Goal: Task Accomplishment & Management: Manage account settings

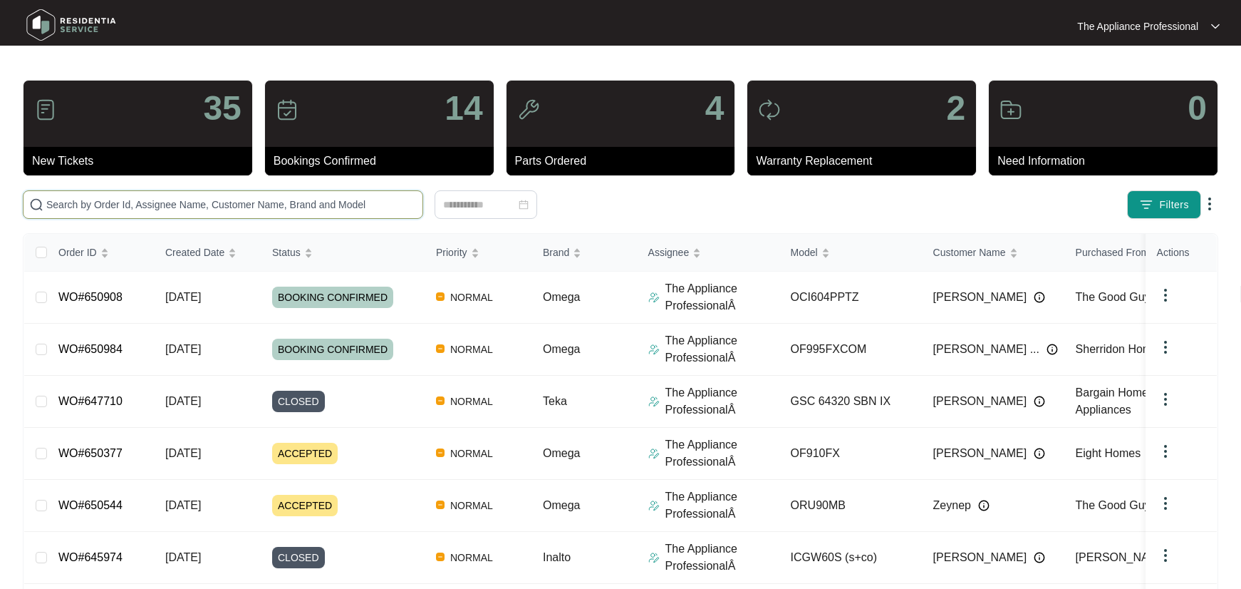
click at [128, 203] on input "text" at bounding box center [231, 205] width 371 height 16
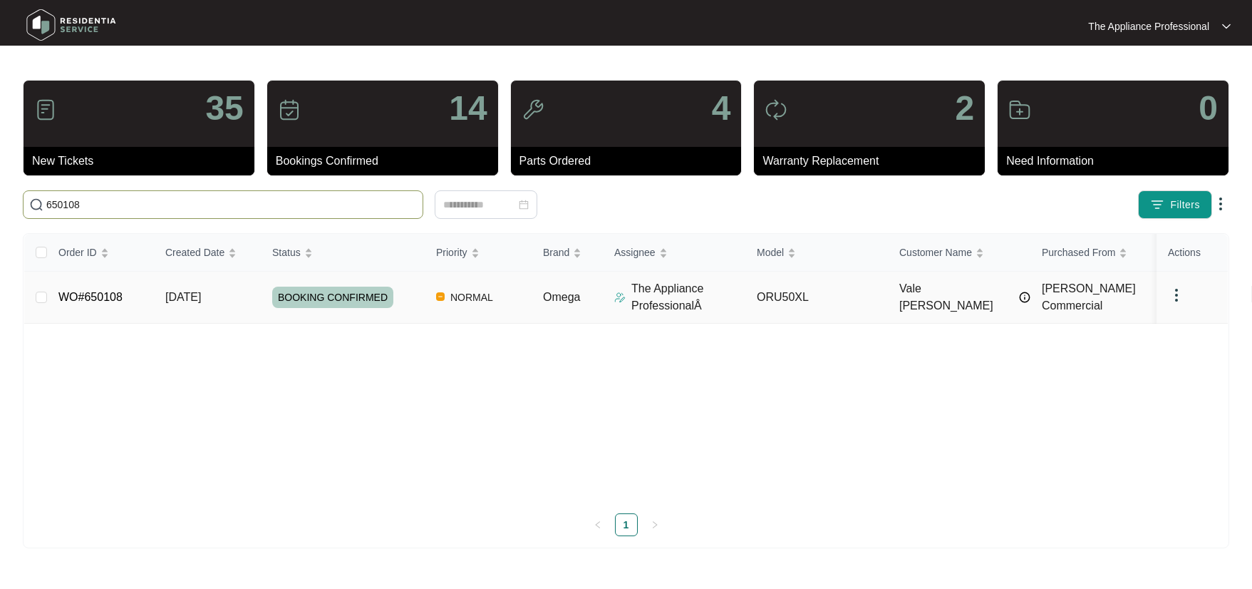
type input "650108"
click at [121, 296] on link "WO#650108" at bounding box center [90, 297] width 64 height 12
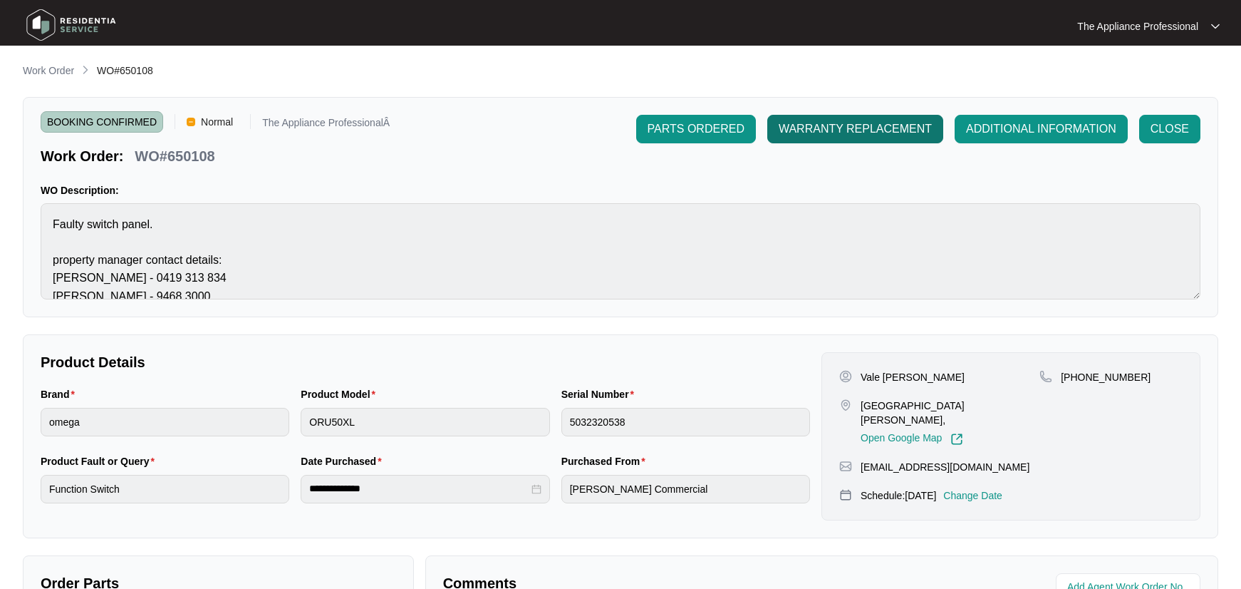
click at [862, 138] on button "WARRANTY REPLACEMENT" at bounding box center [855, 129] width 176 height 29
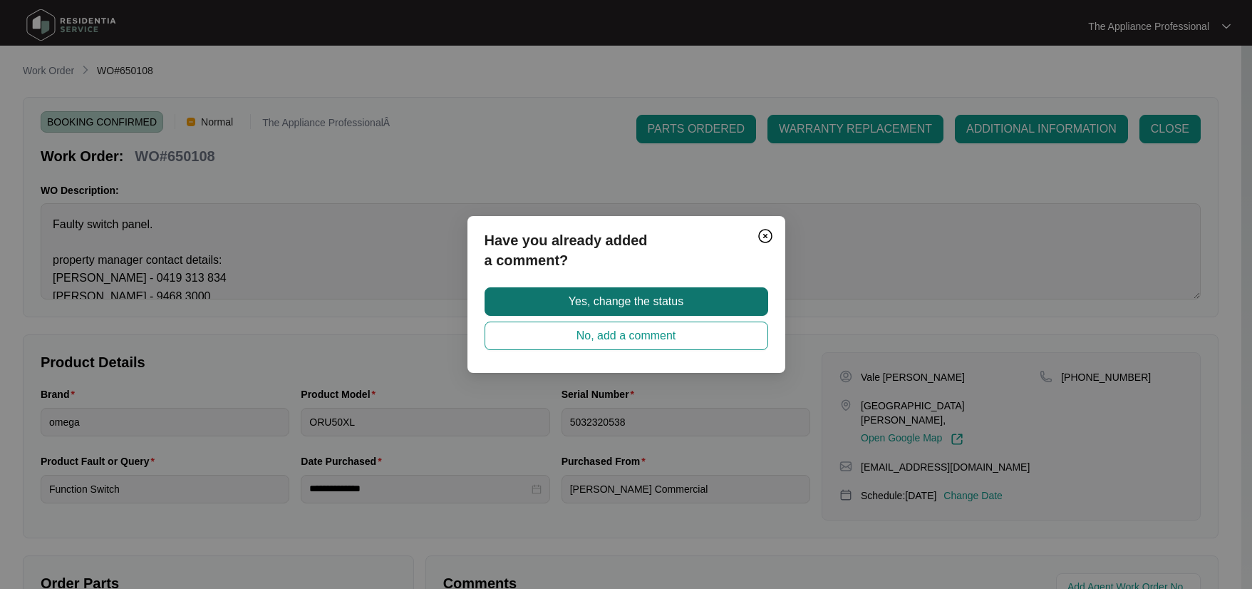
click at [740, 300] on button "Yes, change the status" at bounding box center [627, 301] width 284 height 29
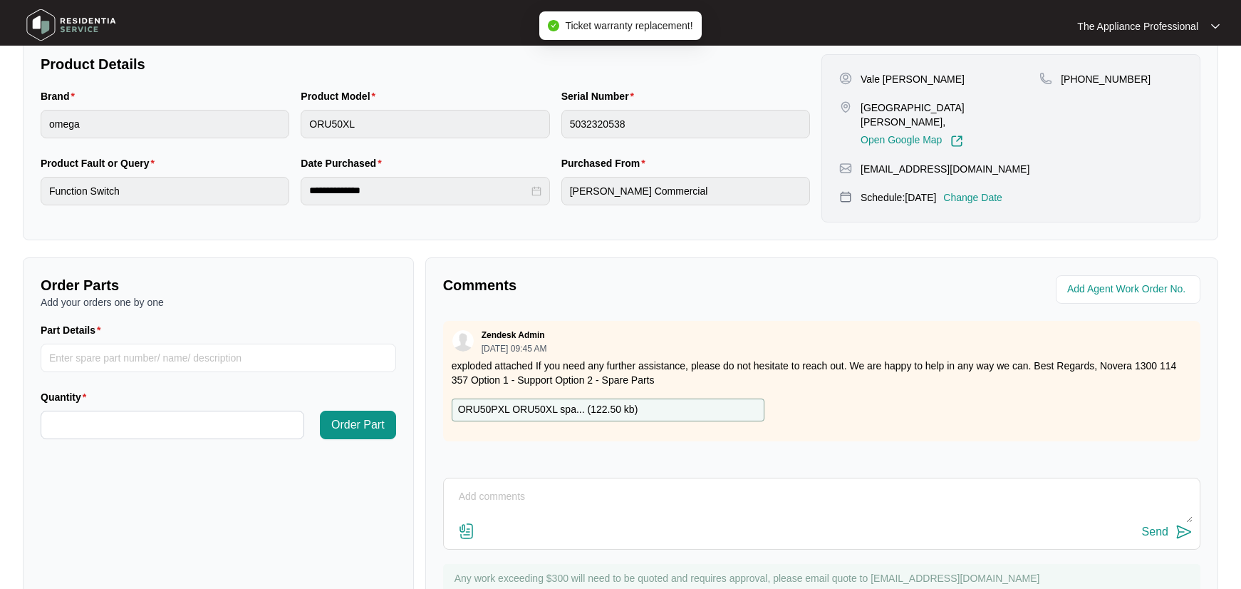
scroll to position [356, 0]
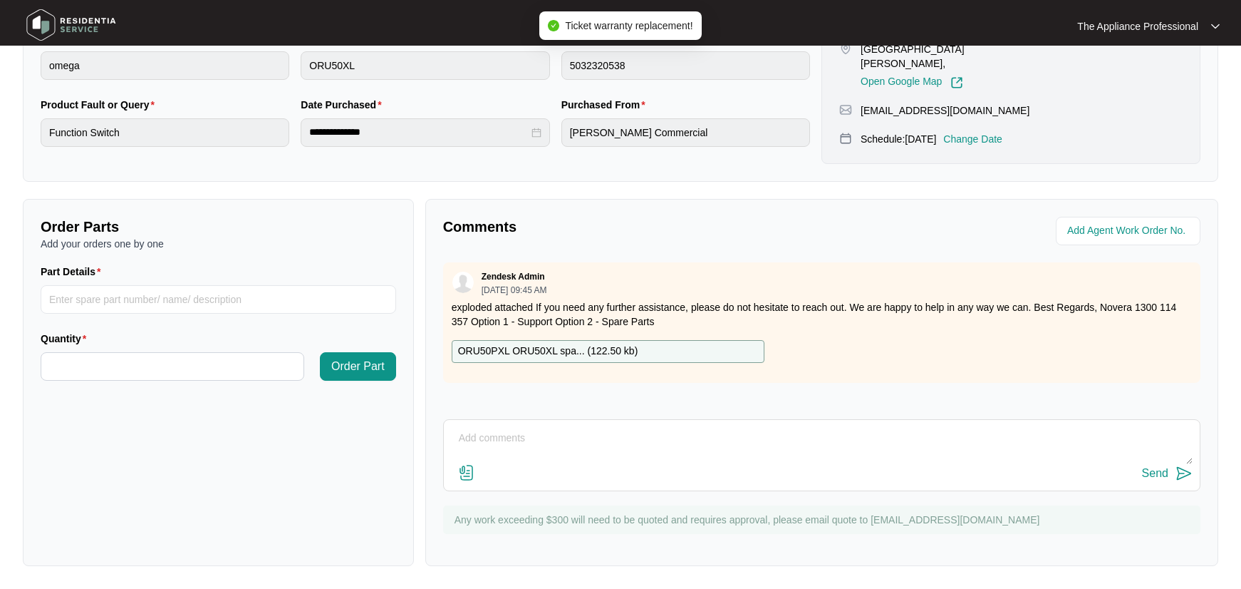
click at [546, 446] on textarea at bounding box center [822, 445] width 742 height 37
type textarea "Button board faulty"
click at [1185, 471] on img at bounding box center [1184, 473] width 17 height 17
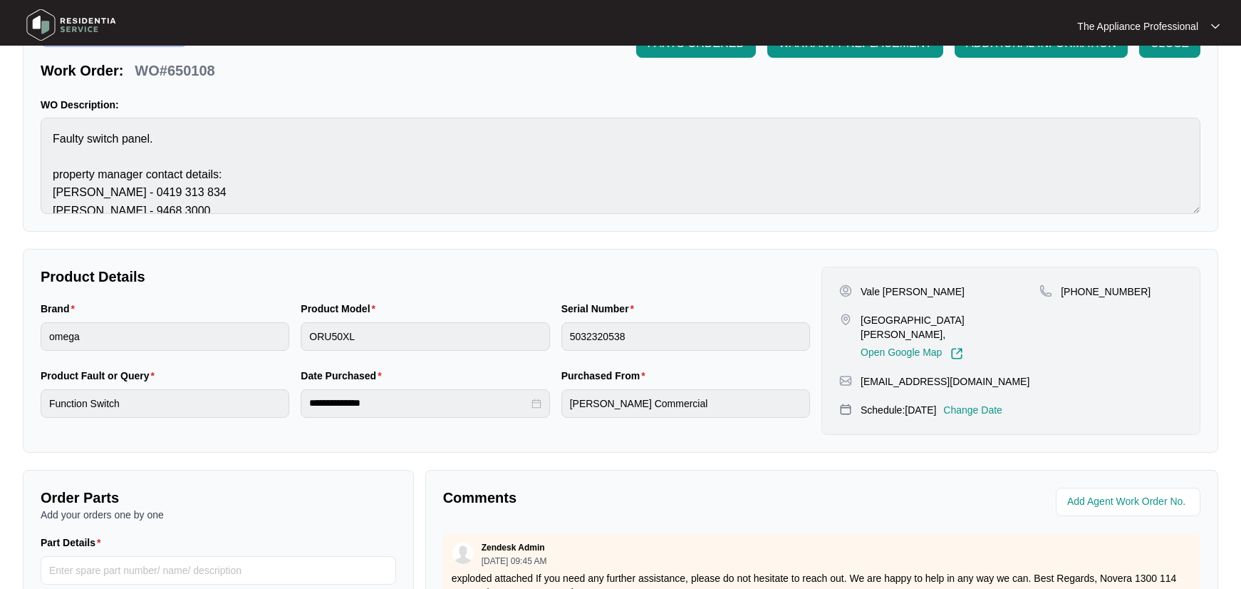
scroll to position [0, 0]
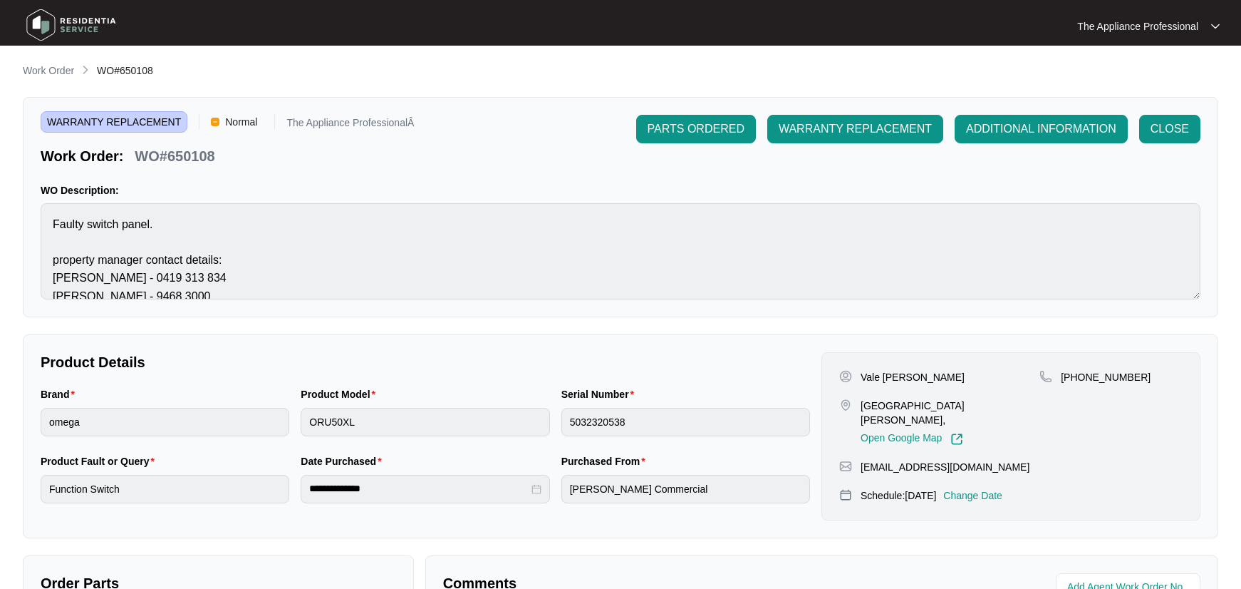
click at [53, 22] on img at bounding box center [71, 25] width 100 height 43
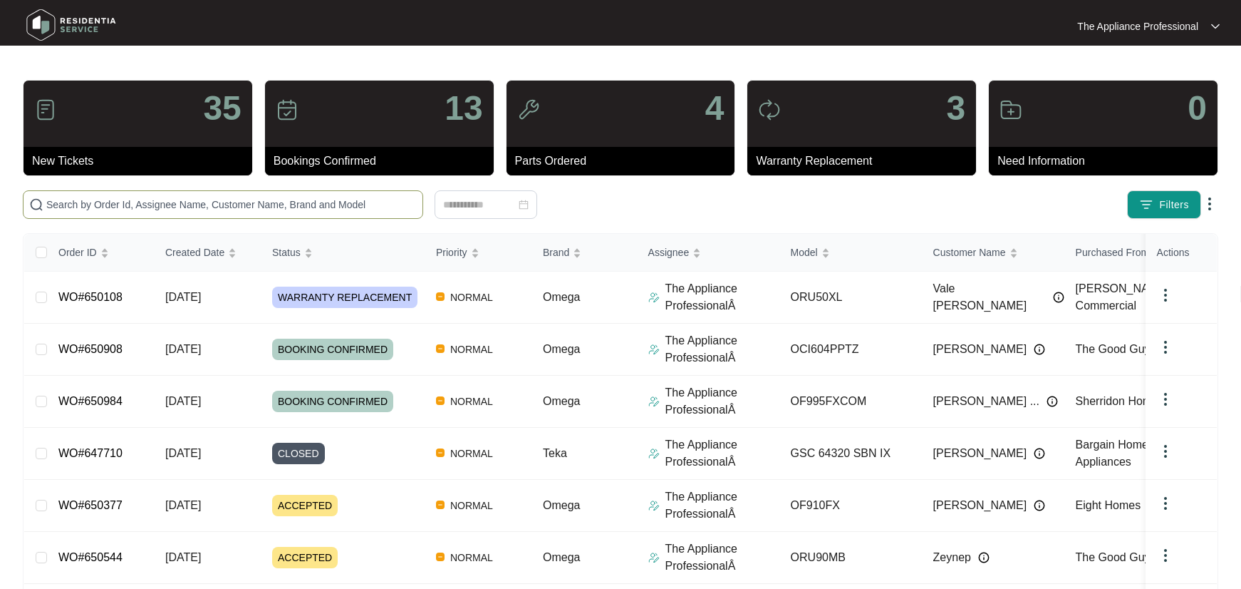
click at [229, 207] on input "text" at bounding box center [231, 205] width 371 height 16
type input "O"
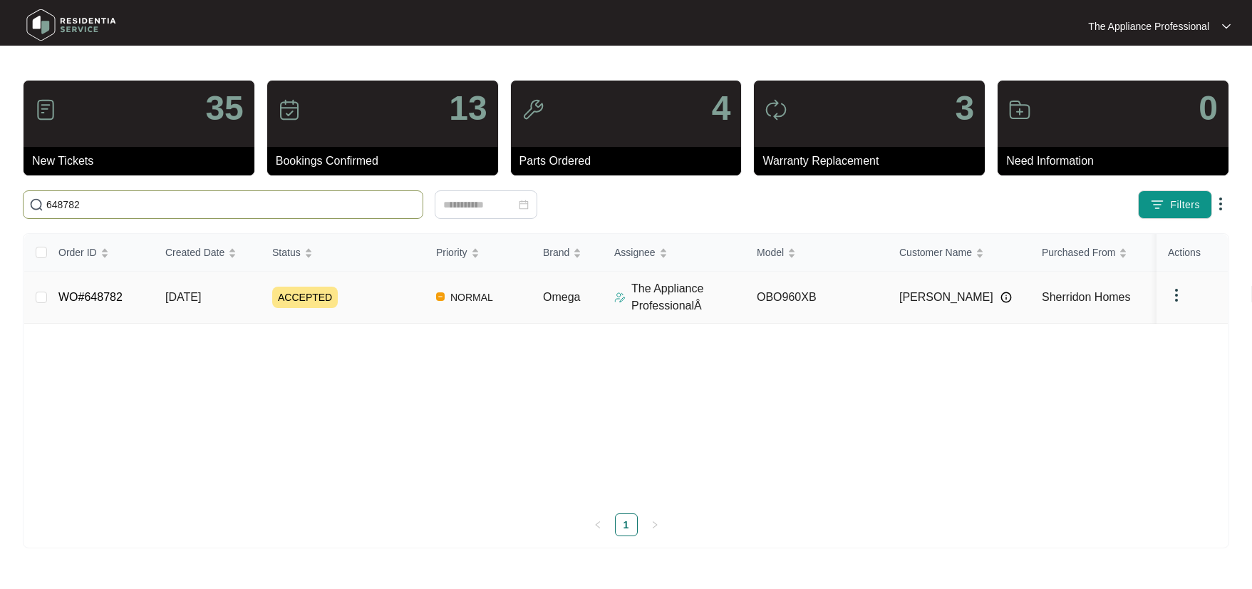
type input "648782"
click at [201, 297] on span "[DATE]" at bounding box center [183, 297] width 36 height 12
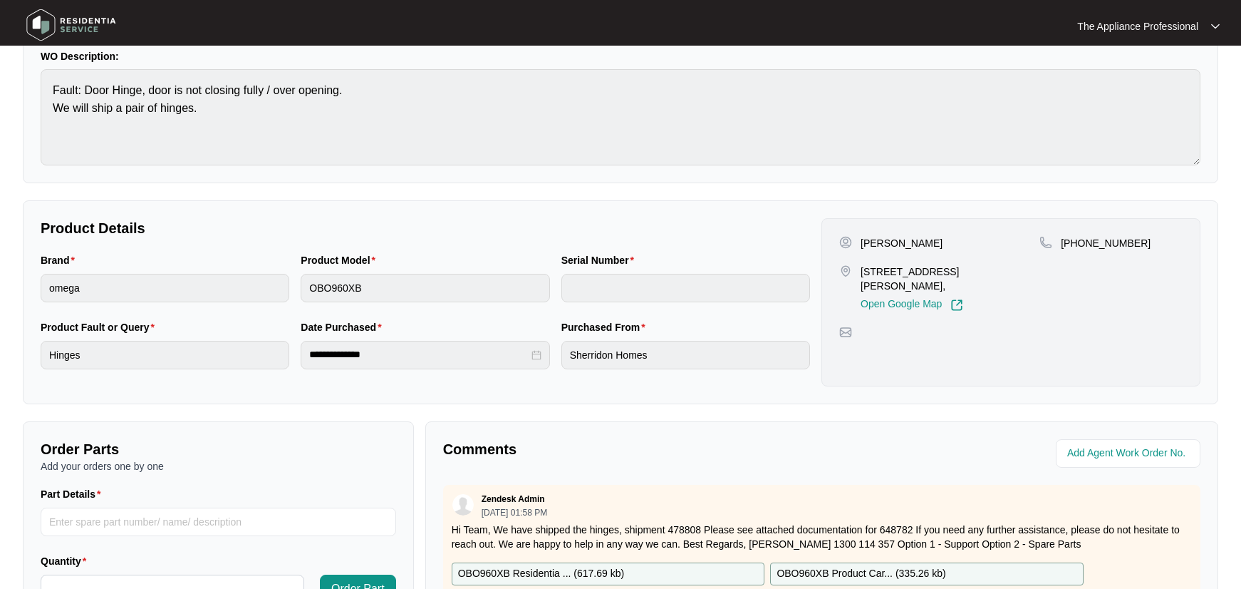
scroll to position [304, 0]
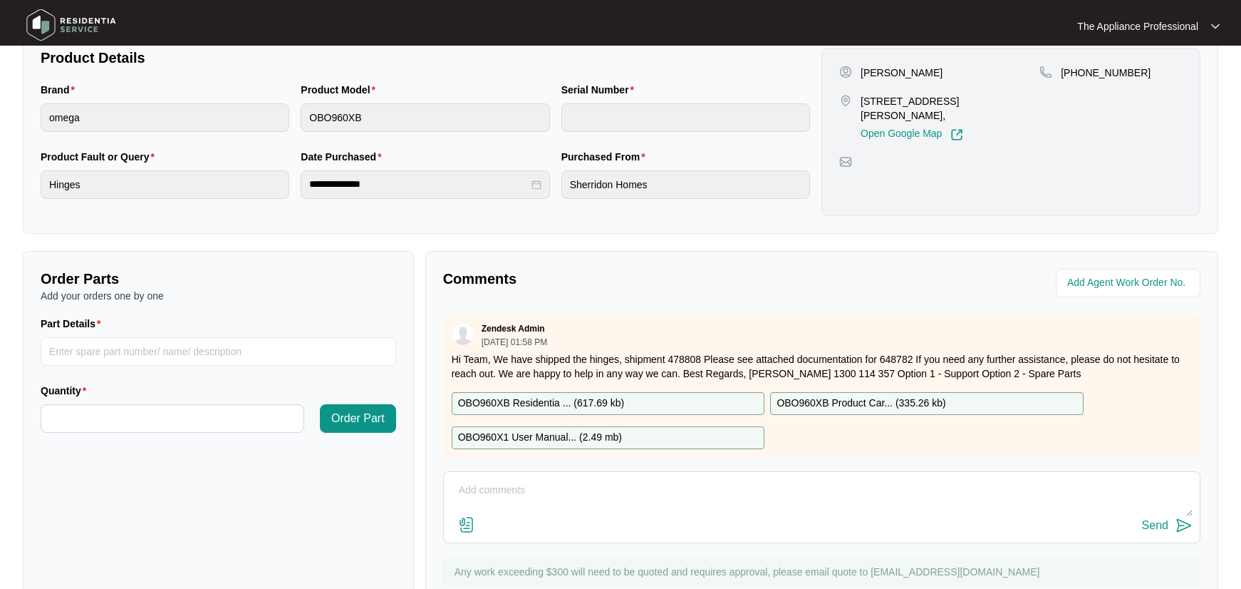
click at [496, 494] on textarea at bounding box center [822, 497] width 742 height 37
click at [185, 349] on input "Part Details" at bounding box center [219, 351] width 356 height 29
click at [469, 471] on div "Send" at bounding box center [821, 507] width 757 height 72
click at [483, 486] on textarea at bounding box center [822, 497] width 742 height 37
click at [489, 492] on textarea "Replac ed hinges" at bounding box center [822, 497] width 742 height 37
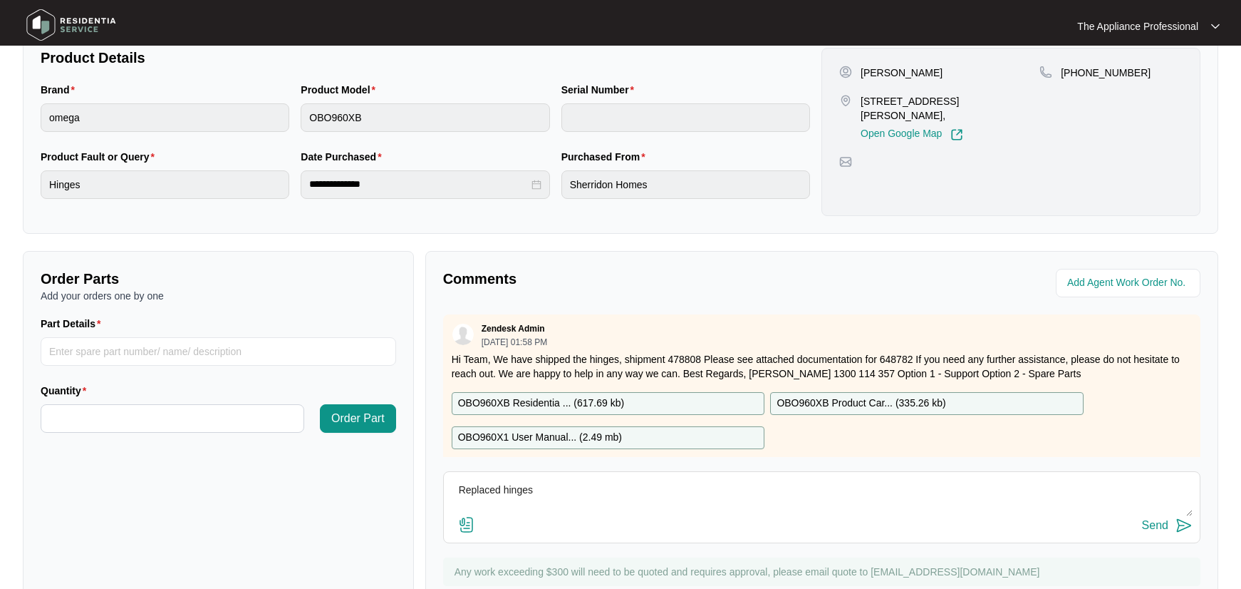
click at [561, 489] on textarea "Replaced hinges" at bounding box center [822, 497] width 742 height 37
click at [652, 485] on textarea "Replaced hinges and change lot number to N7" at bounding box center [822, 497] width 742 height 37
type textarea "Replaced hinges and change lot number to 7"
click at [1183, 524] on img at bounding box center [1184, 525] width 17 height 17
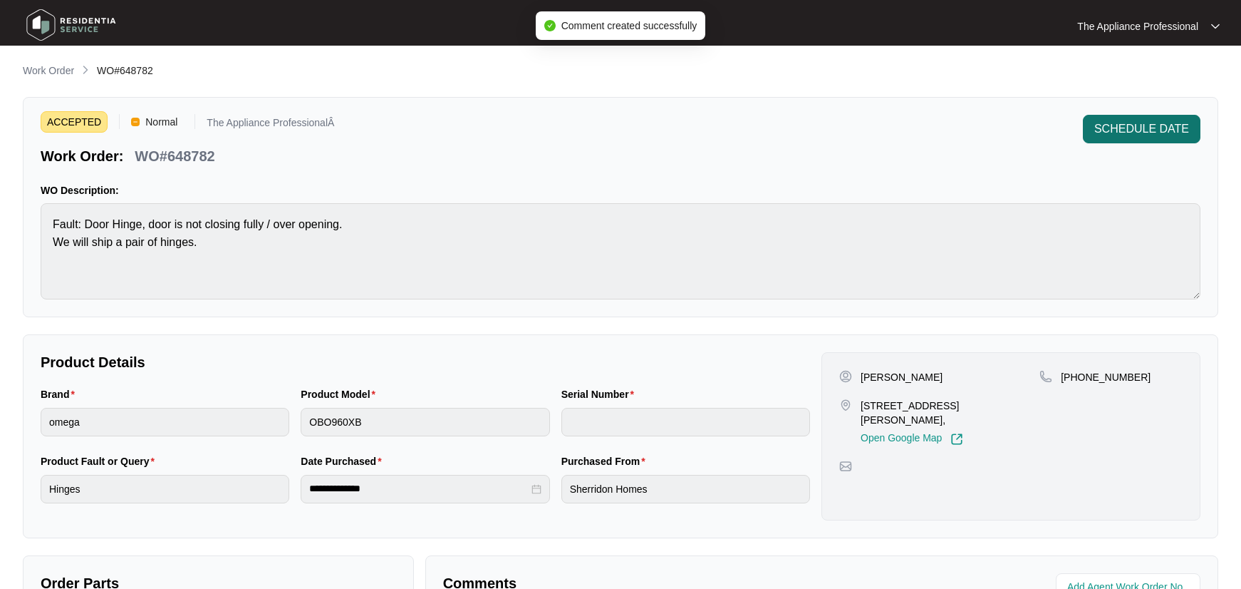
click at [1140, 125] on span "SCHEDULE DATE" at bounding box center [1141, 128] width 95 height 17
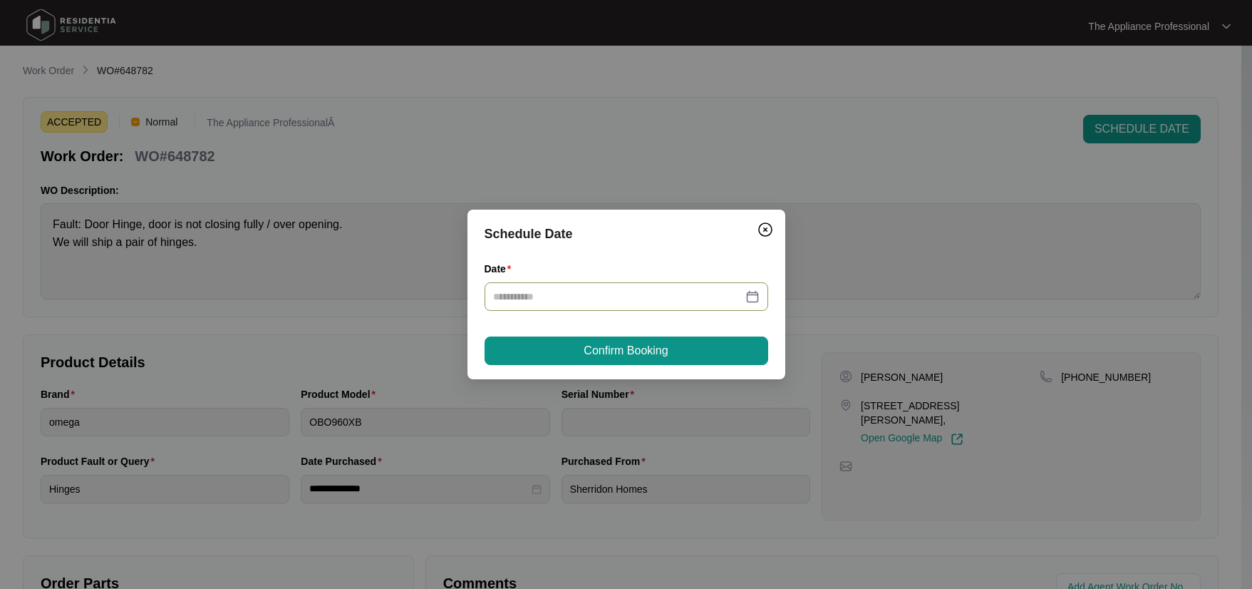
click at [752, 294] on div at bounding box center [626, 297] width 266 height 16
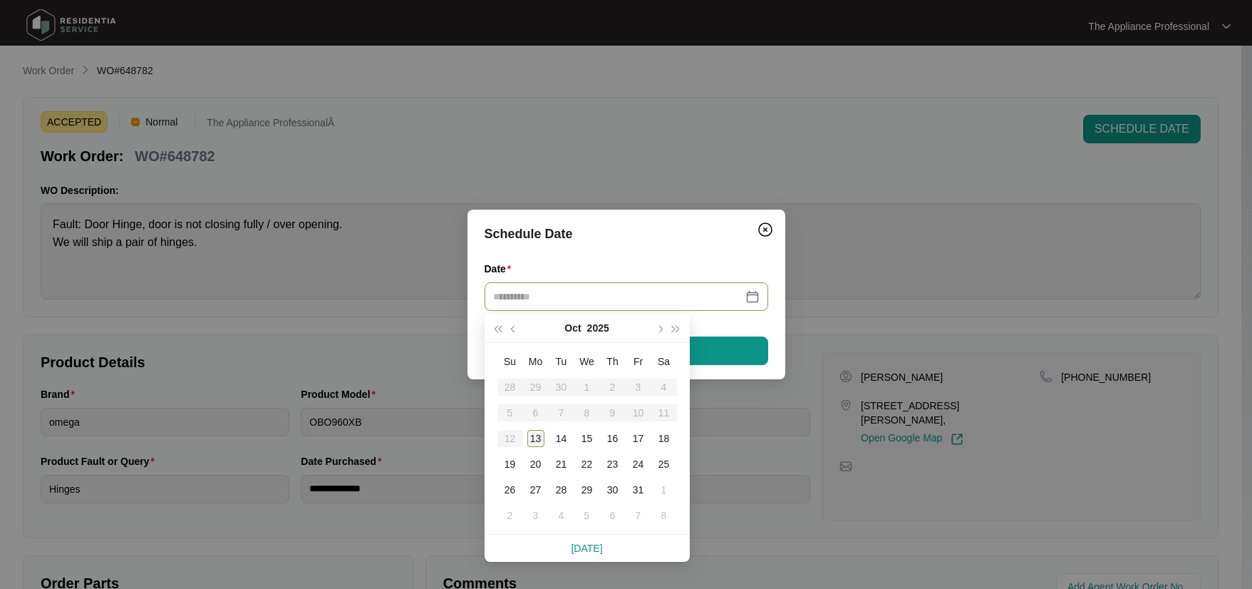
click at [539, 431] on div "13" at bounding box center [535, 438] width 17 height 17
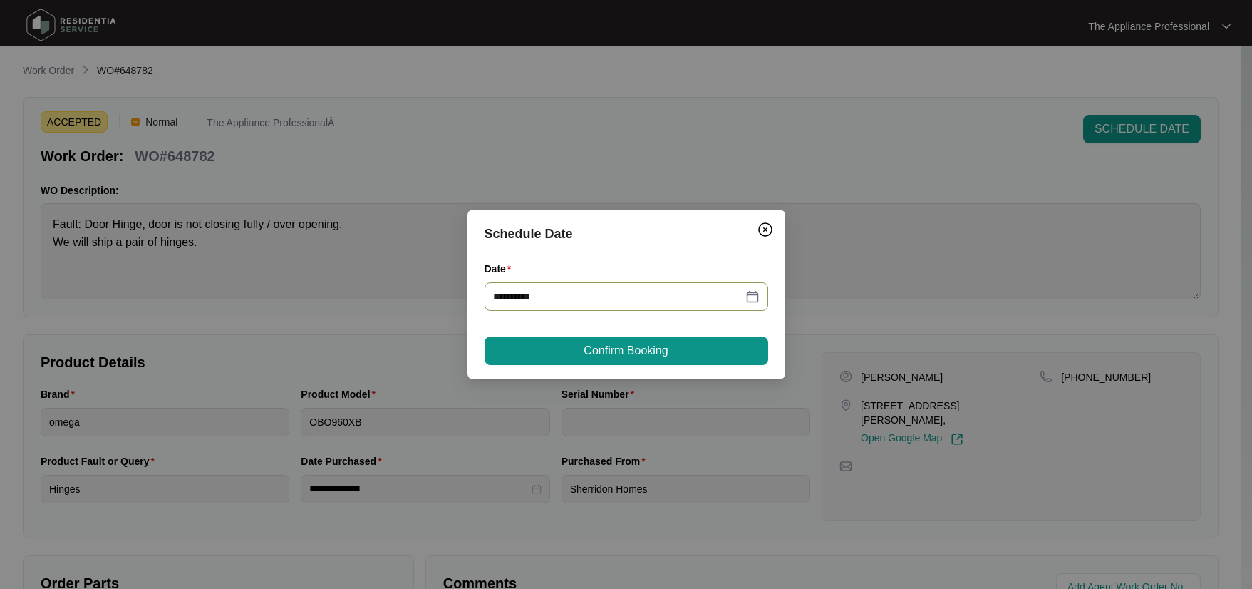
type input "**********"
click at [606, 355] on span "Confirm Booking" at bounding box center [626, 350] width 84 height 17
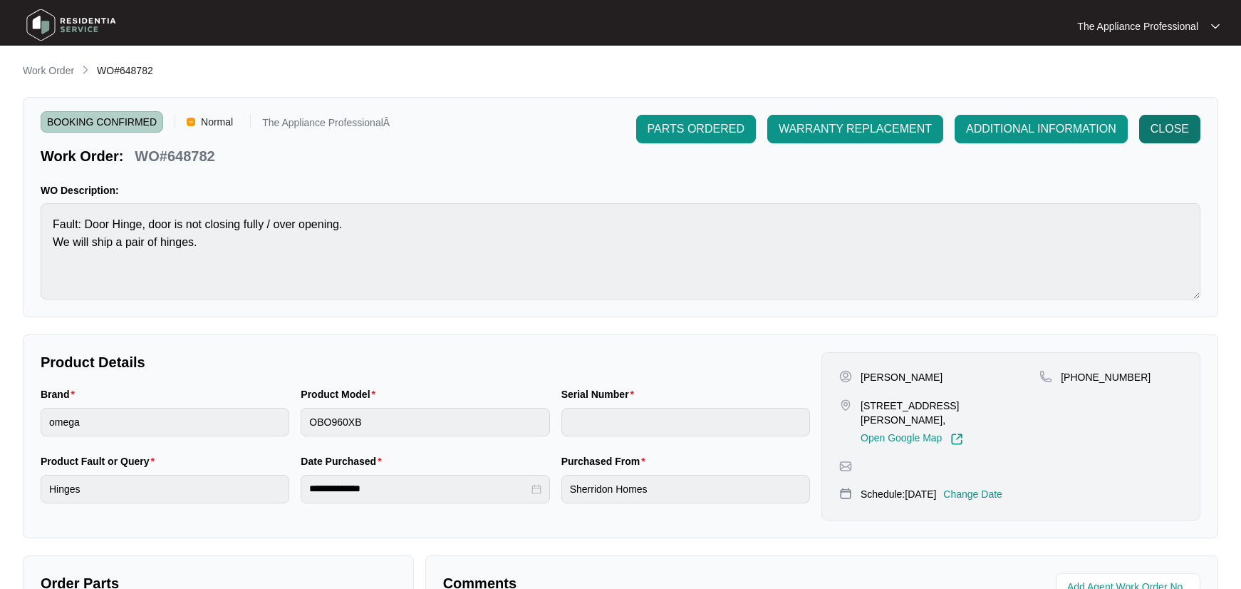
click at [1159, 135] on span "CLOSE" at bounding box center [1170, 128] width 38 height 17
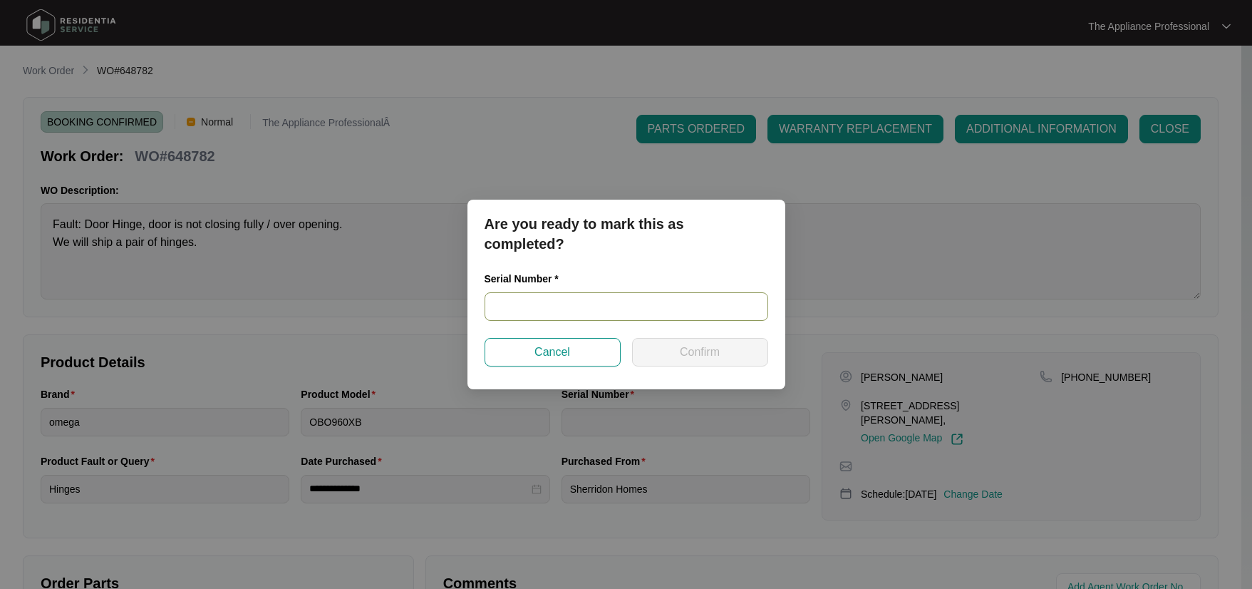
click at [576, 304] on input "text" at bounding box center [627, 306] width 284 height 29
type input "900016122312000018"
click at [669, 346] on button "Confirm" at bounding box center [700, 352] width 136 height 29
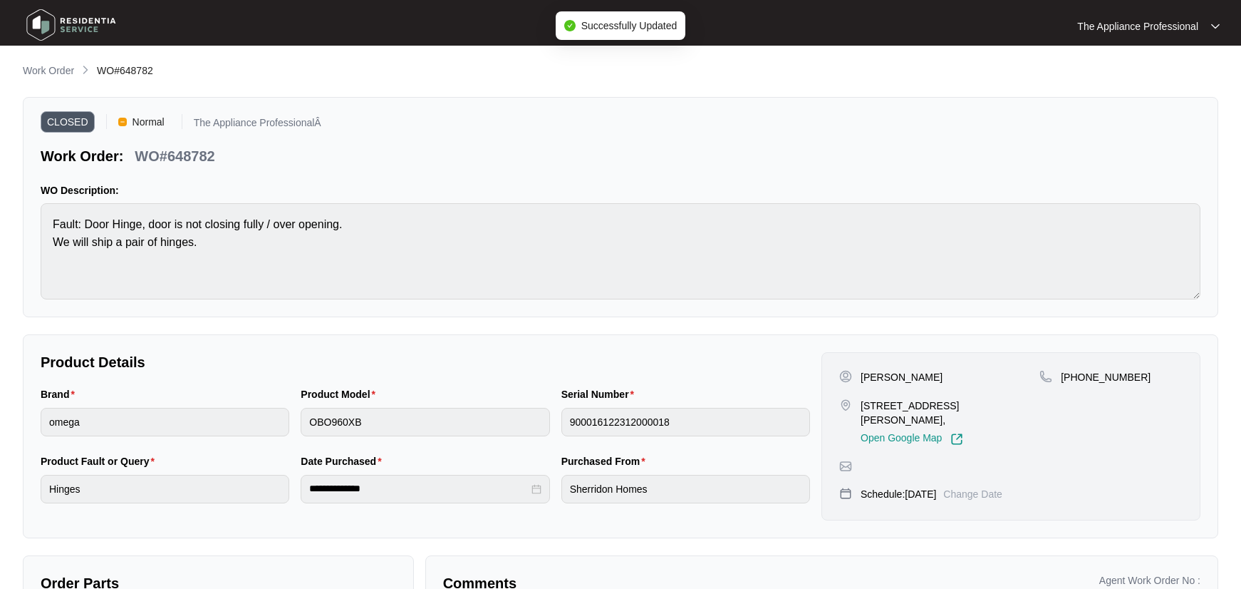
type input "900016122312000018"
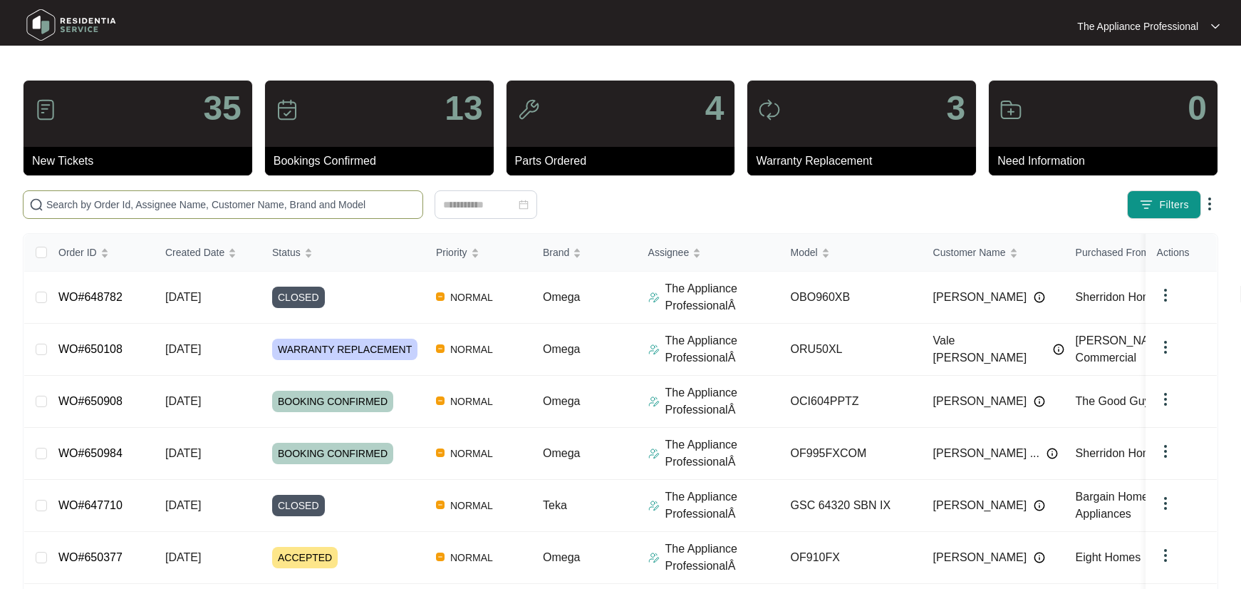
click at [192, 207] on input "text" at bounding box center [231, 205] width 371 height 16
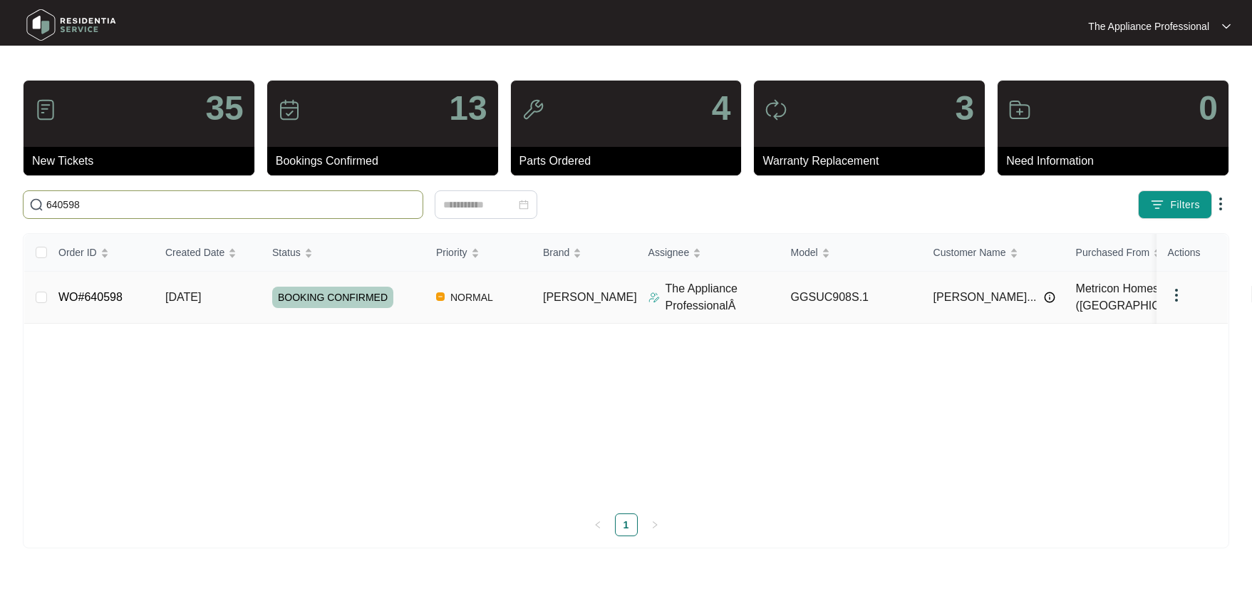
type input "640598"
click at [127, 301] on td "WO#640598" at bounding box center [100, 297] width 107 height 52
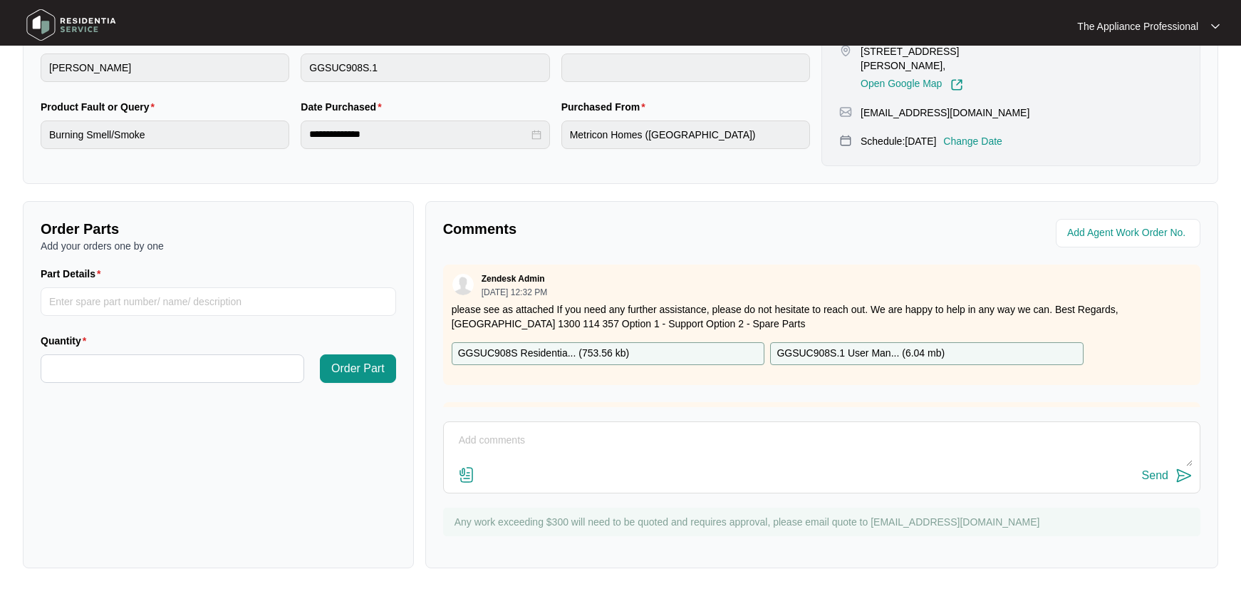
scroll to position [356, 0]
click at [482, 444] on textarea at bounding box center [822, 445] width 742 height 37
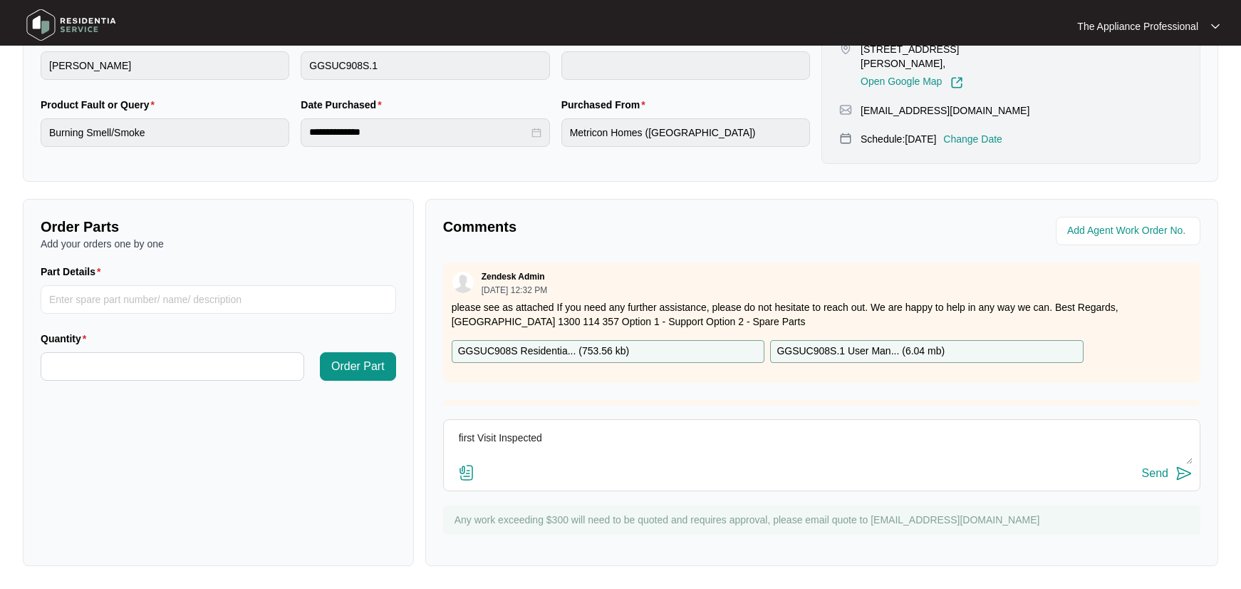
click at [587, 435] on textarea "first Visit Inspected" at bounding box center [822, 445] width 742 height 37
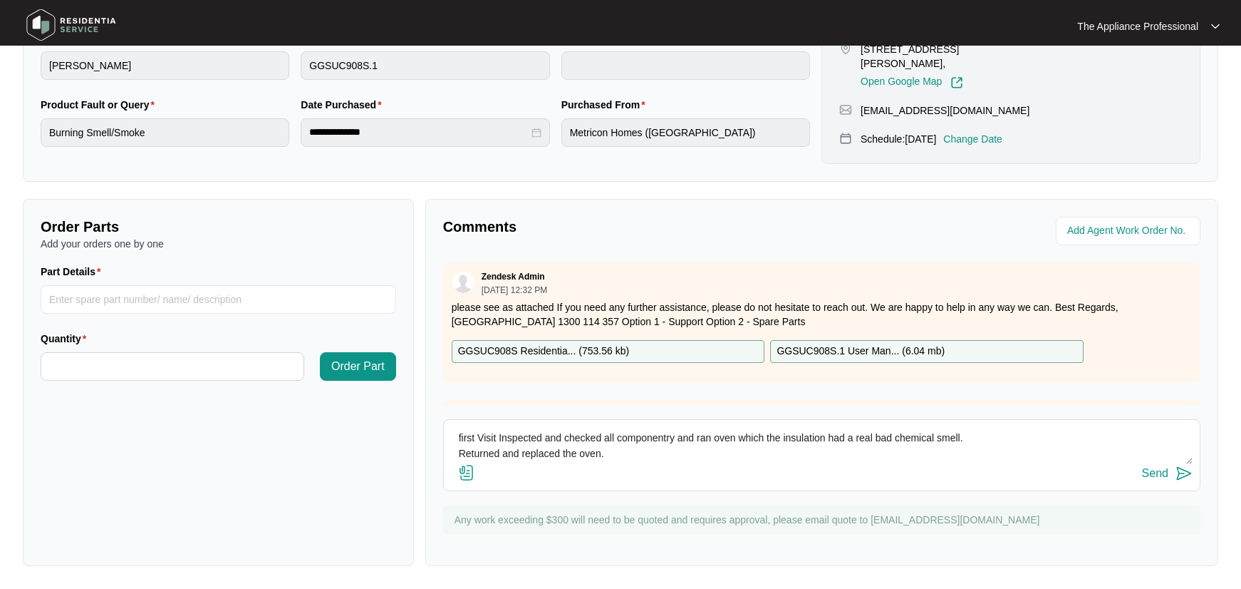
scroll to position [11, 0]
click at [491, 464] on div "Send" at bounding box center [822, 473] width 742 height 19
click at [491, 459] on textarea "first Visit Inspected and checked all componentry and ran oven which the insula…" at bounding box center [822, 445] width 742 height 37
click at [542, 464] on div "Send" at bounding box center [822, 473] width 742 height 19
click at [542, 461] on textarea "first Visit Inspected and checked all componentry and ran oven which the insula…" at bounding box center [822, 445] width 742 height 37
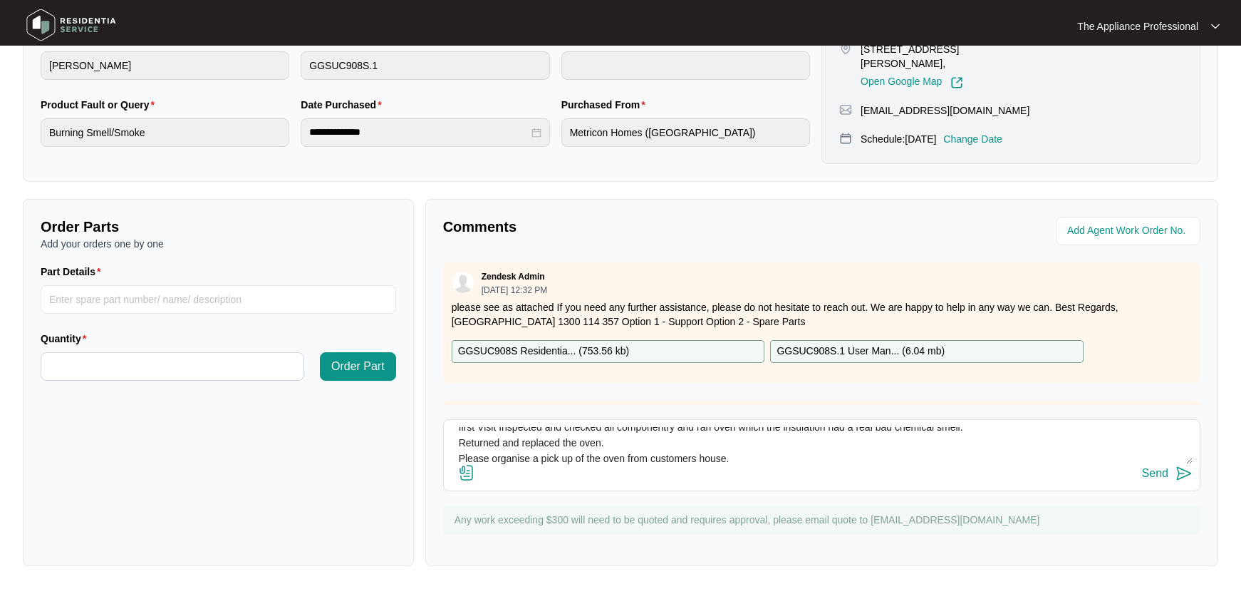
type textarea "first Visit Inspected and checked all componentry and ran oven which the insula…"
click at [1182, 472] on img at bounding box center [1184, 473] width 17 height 17
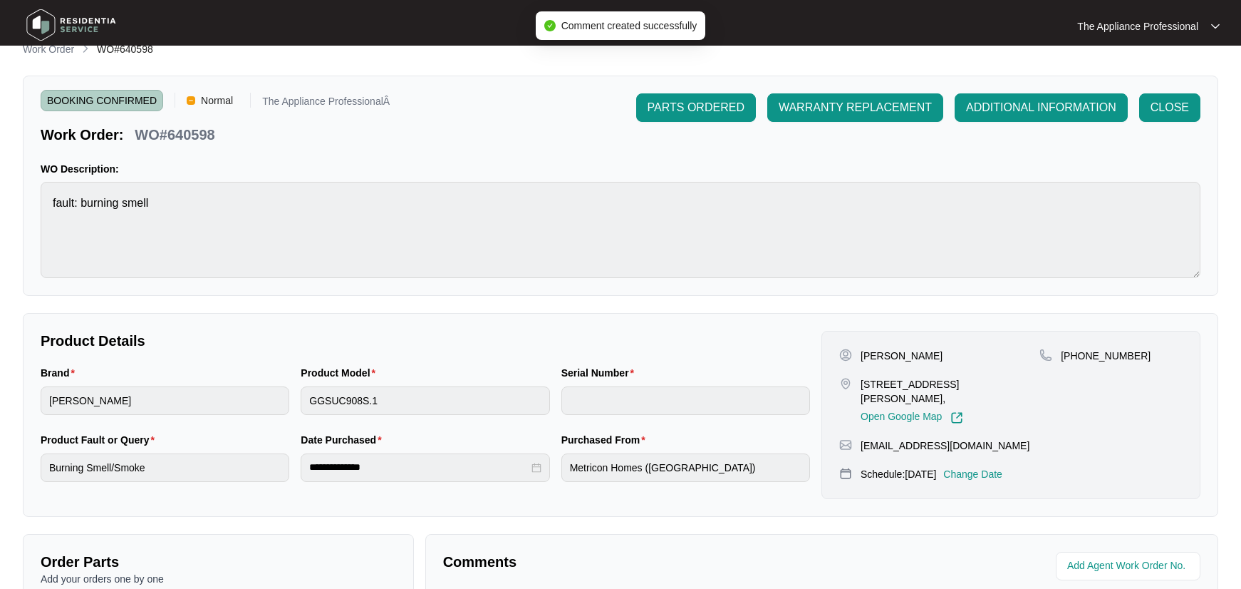
scroll to position [0, 0]
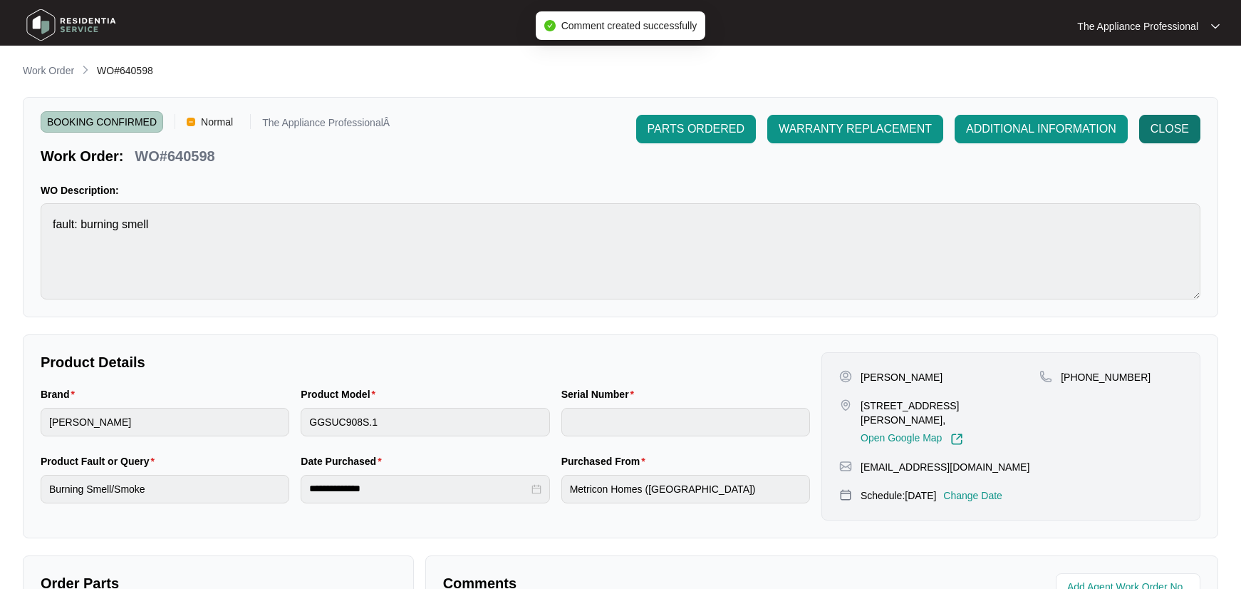
click at [1161, 134] on span "CLOSE" at bounding box center [1170, 128] width 38 height 17
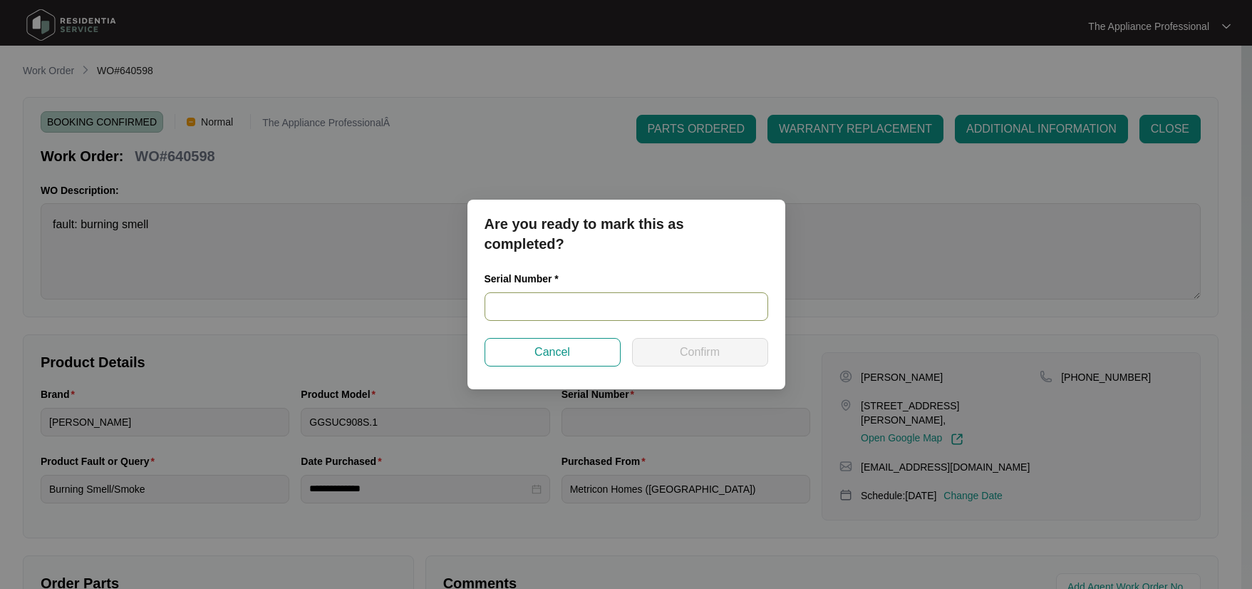
click at [635, 312] on input "text" at bounding box center [627, 306] width 284 height 29
type input "2025290068"
click at [735, 361] on button "Confirm" at bounding box center [700, 352] width 136 height 29
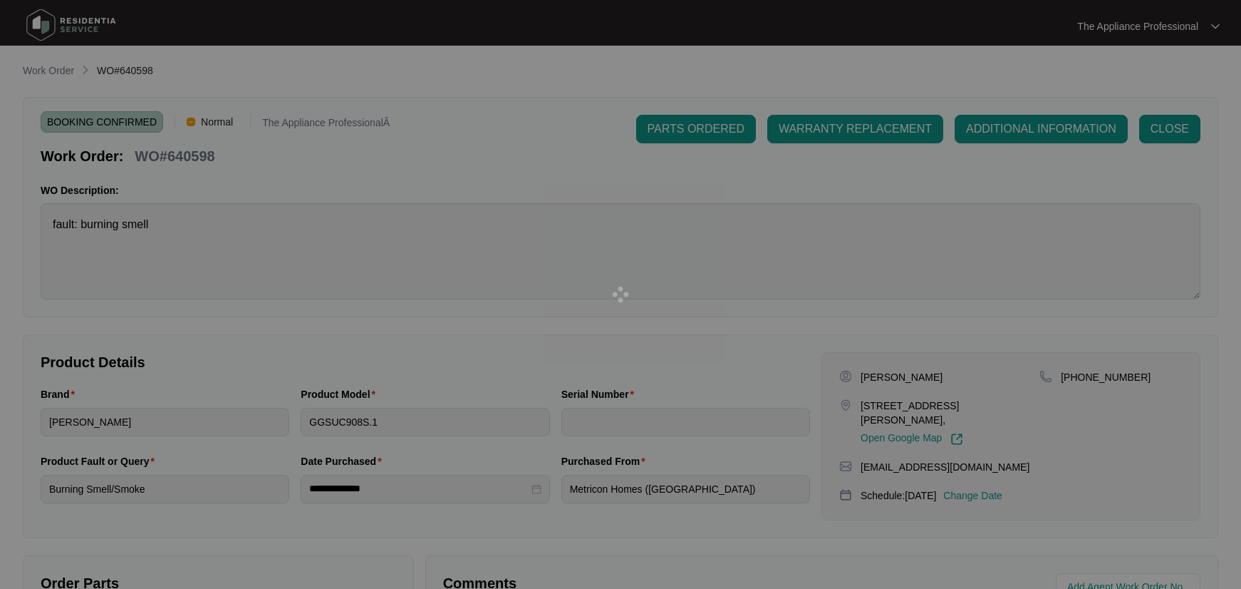
type input "2025290068"
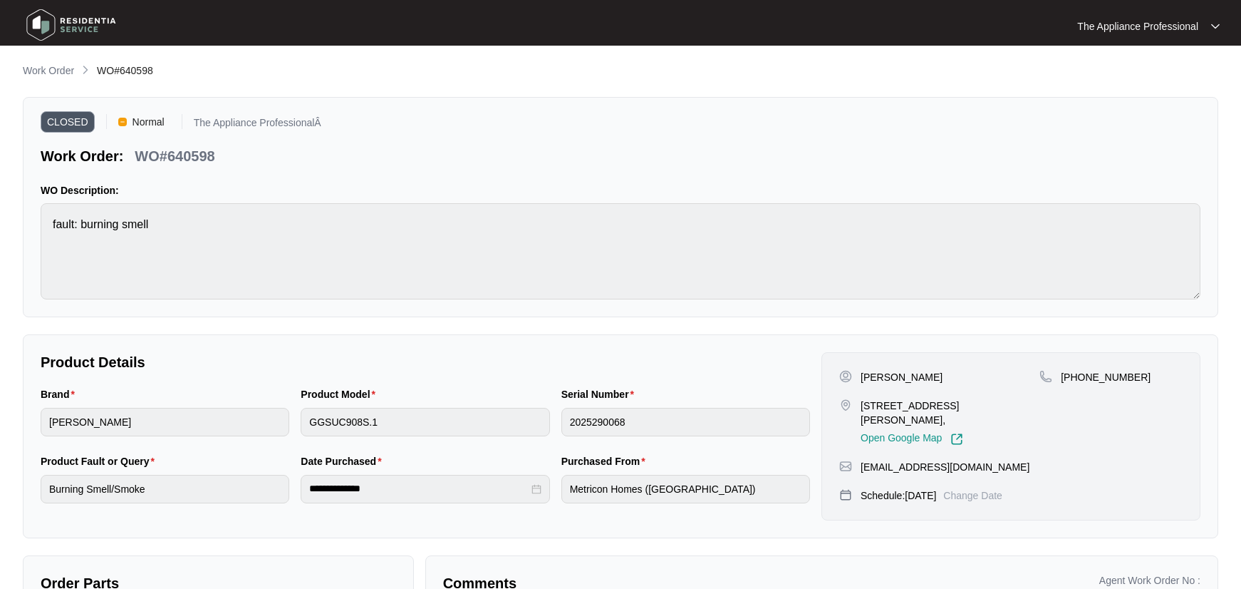
click at [53, 29] on img at bounding box center [71, 25] width 100 height 43
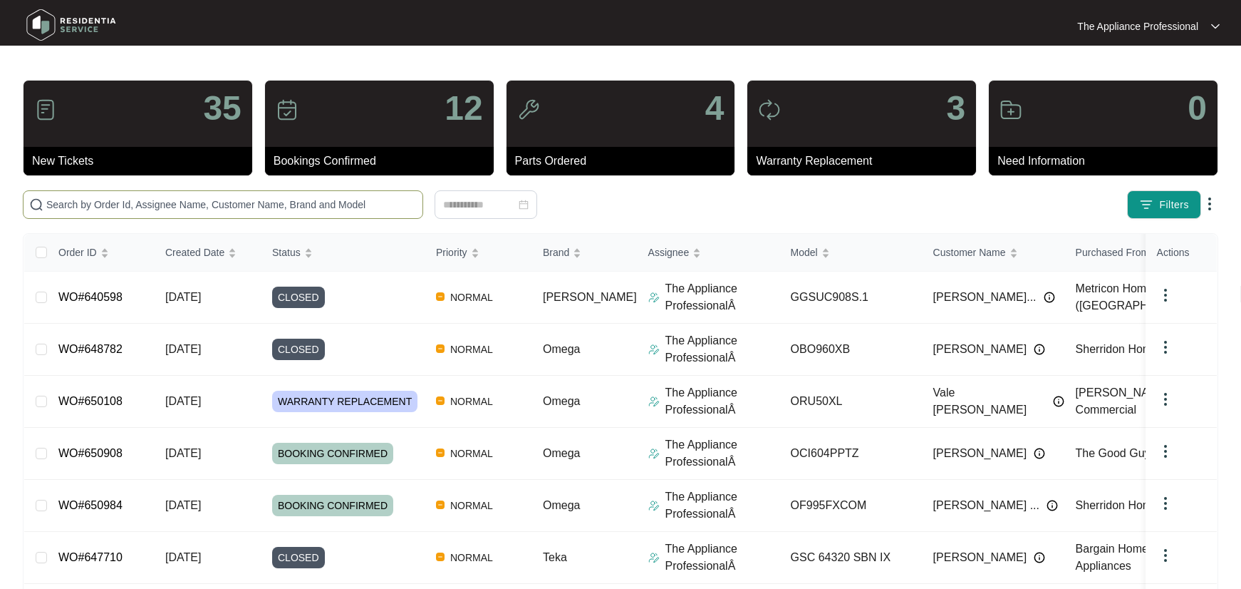
click at [132, 205] on input "text" at bounding box center [231, 205] width 371 height 16
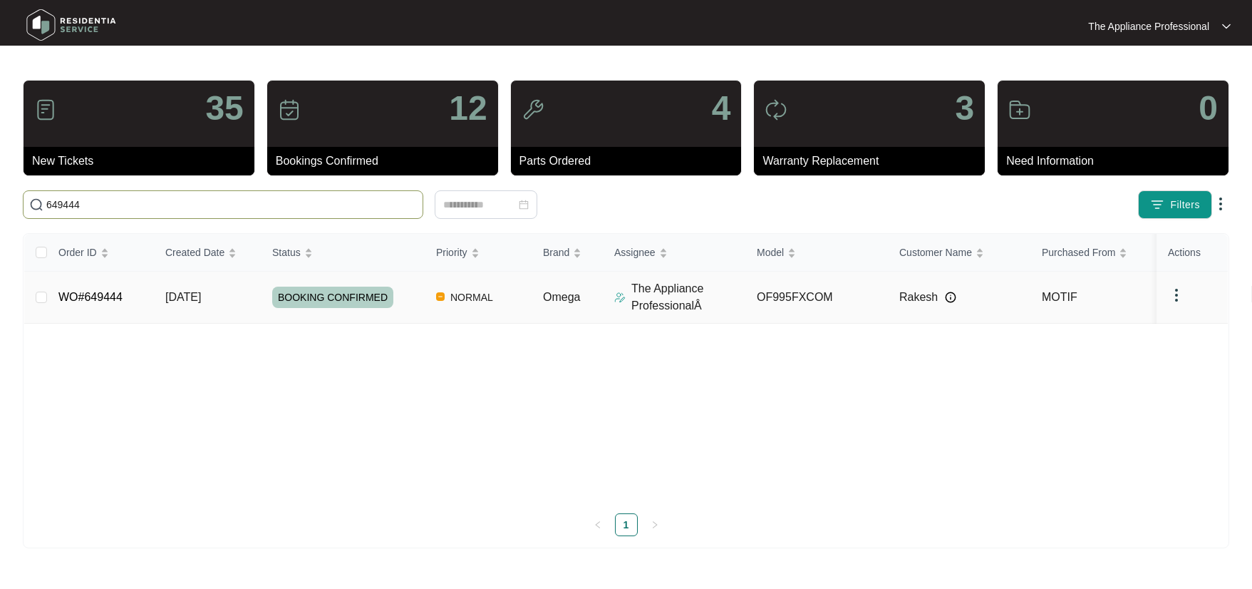
type input "649444"
click at [112, 302] on link "WO#649444" at bounding box center [90, 297] width 64 height 12
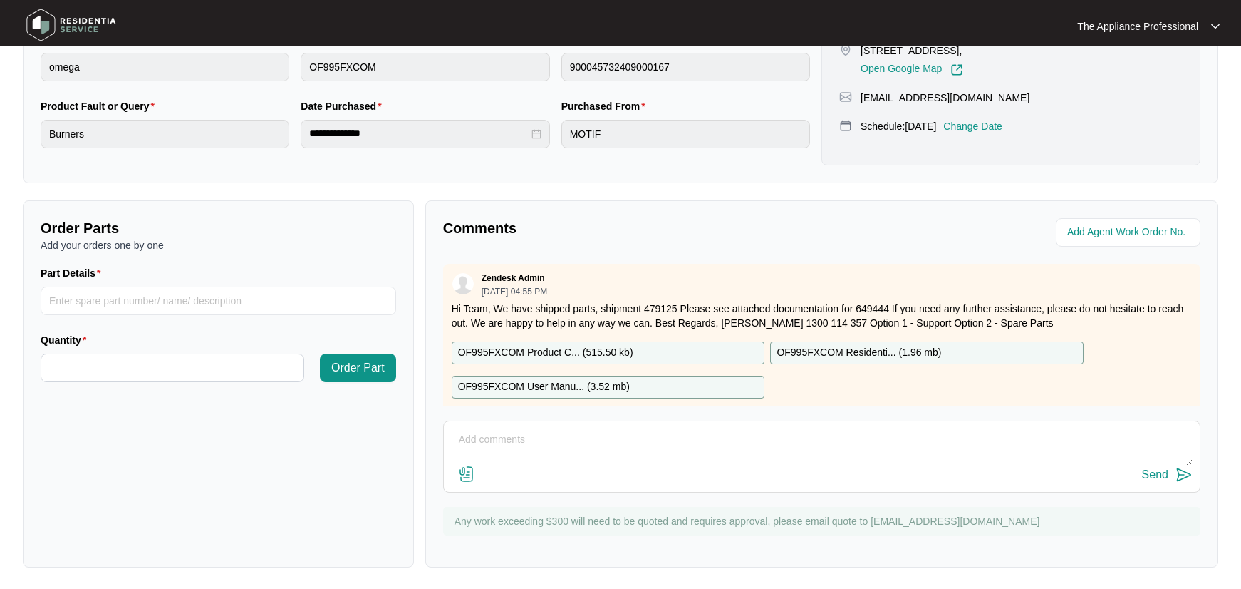
scroll to position [356, 0]
click at [537, 442] on textarea at bounding box center [822, 445] width 742 height 37
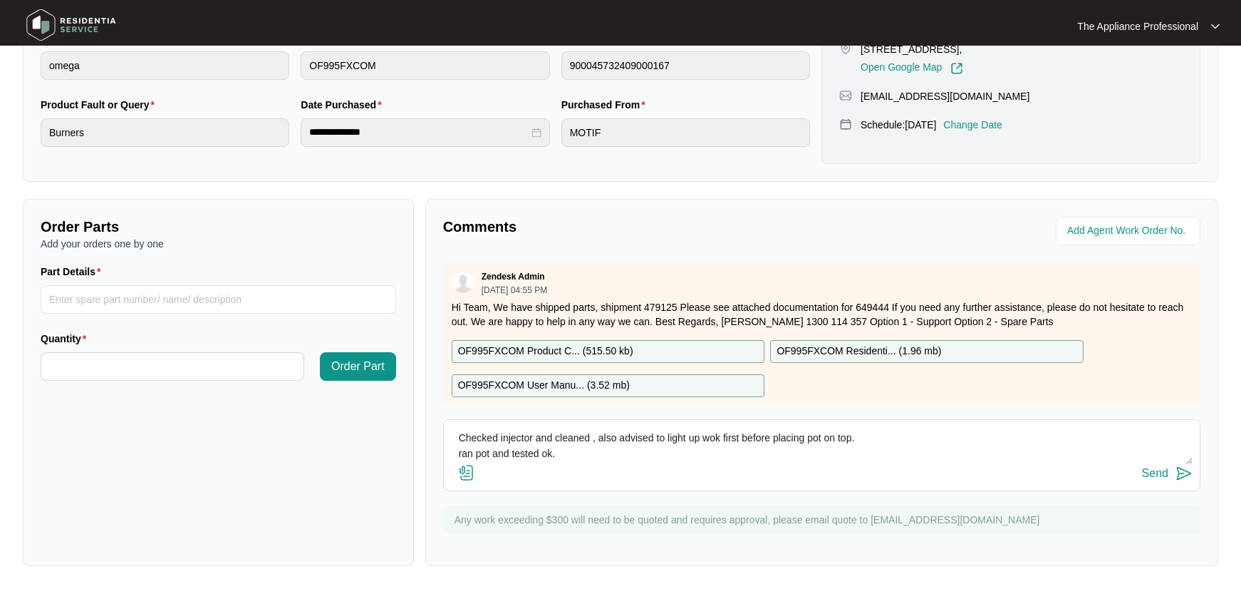
scroll to position [11, 0]
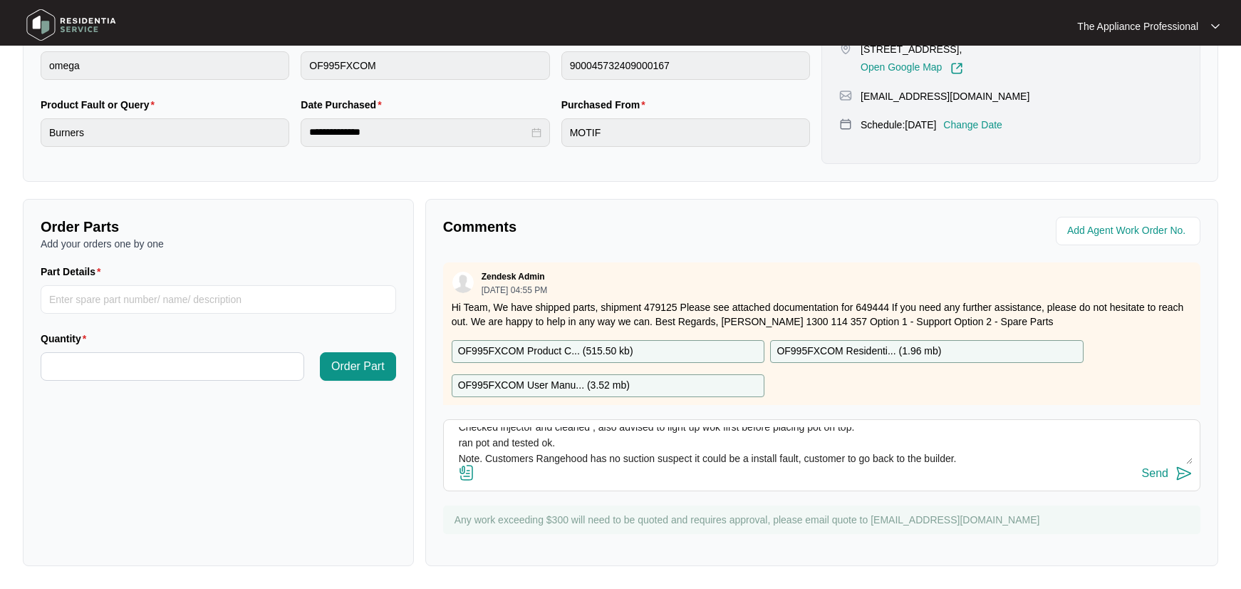
type textarea "Checked injector and cleaned , also advised to light up wok first before placin…"
click at [1166, 471] on div "Send" at bounding box center [1155, 473] width 26 height 13
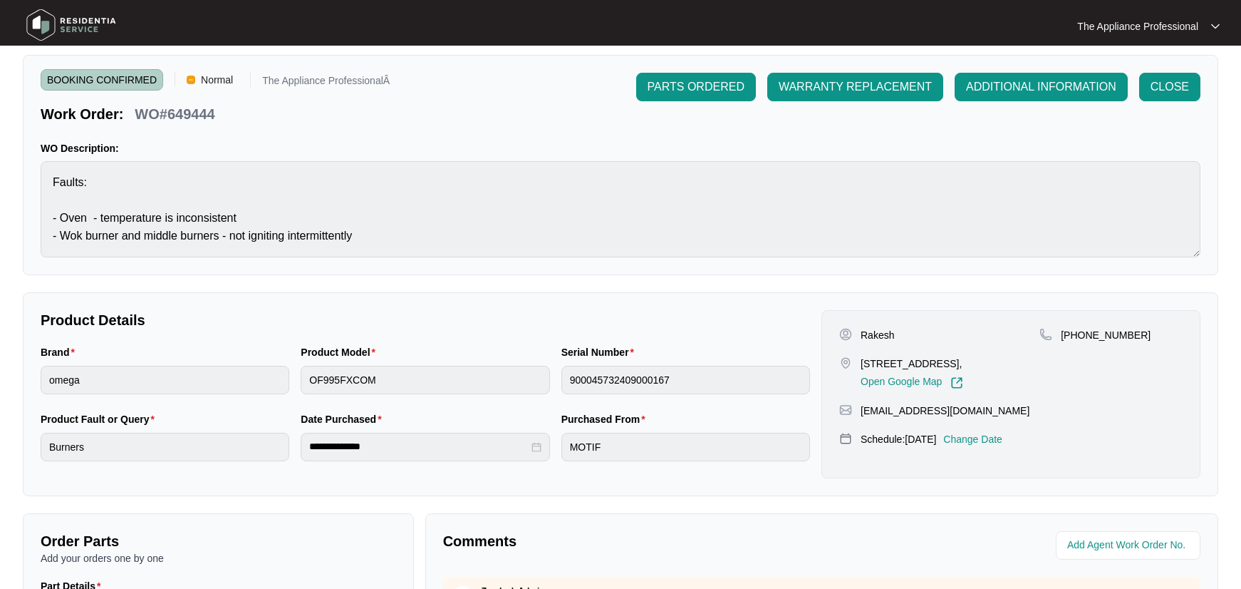
scroll to position [0, 0]
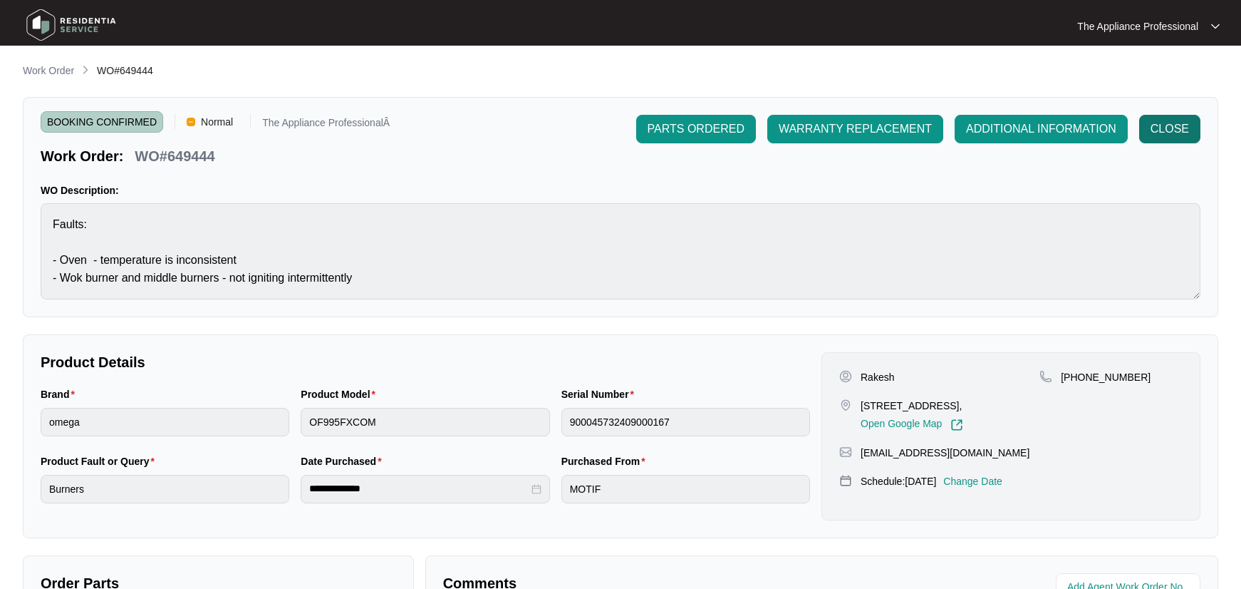
click at [1174, 137] on span "CLOSE" at bounding box center [1170, 128] width 38 height 17
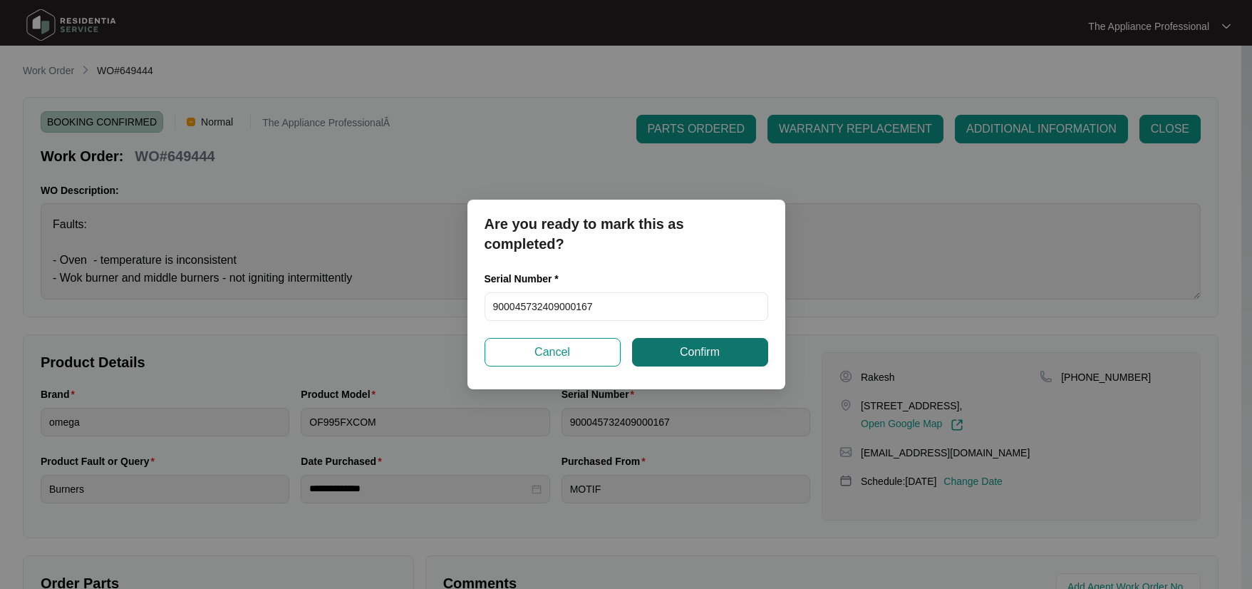
click at [683, 353] on span "Confirm" at bounding box center [700, 351] width 40 height 17
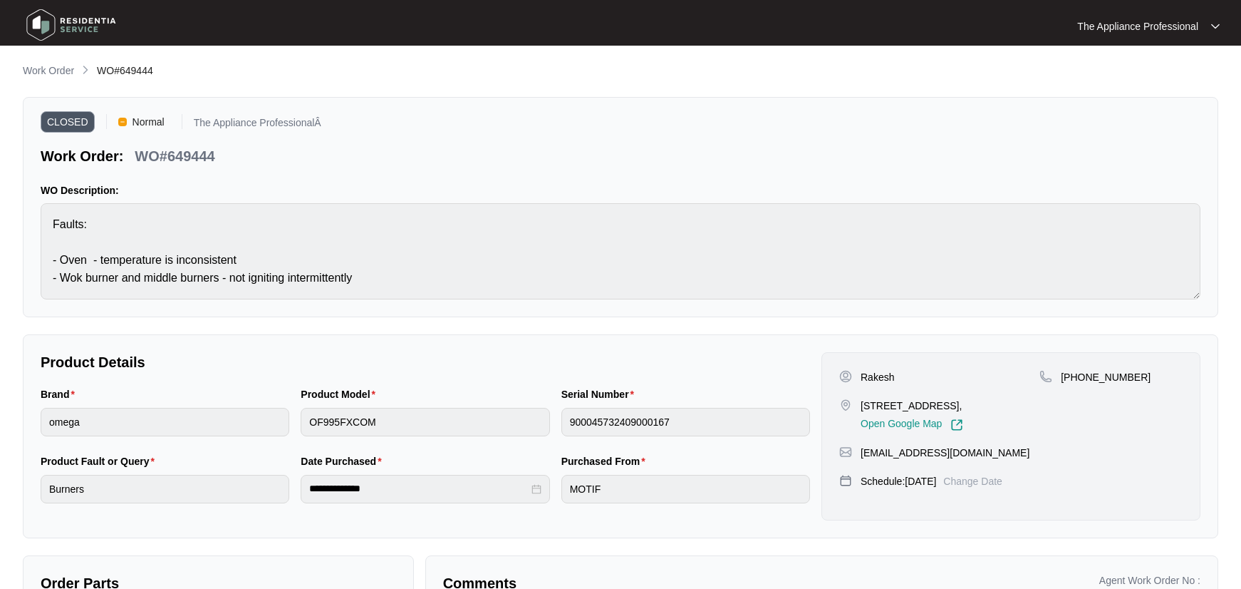
click at [52, 25] on img at bounding box center [71, 25] width 100 height 43
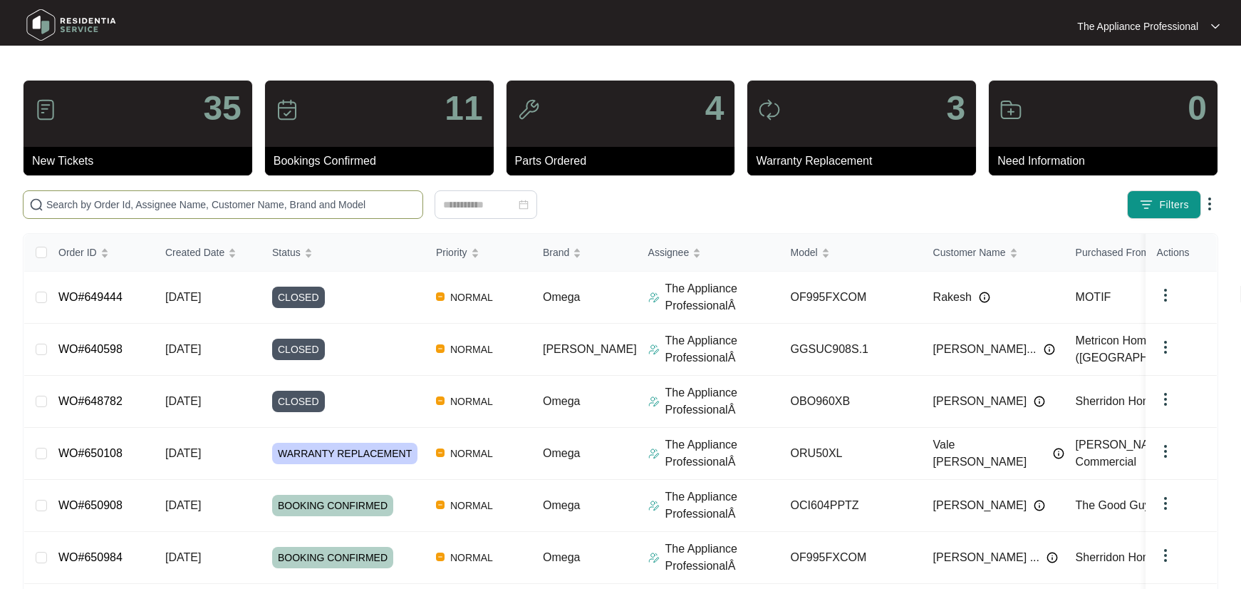
click at [93, 199] on input "text" at bounding box center [231, 205] width 371 height 16
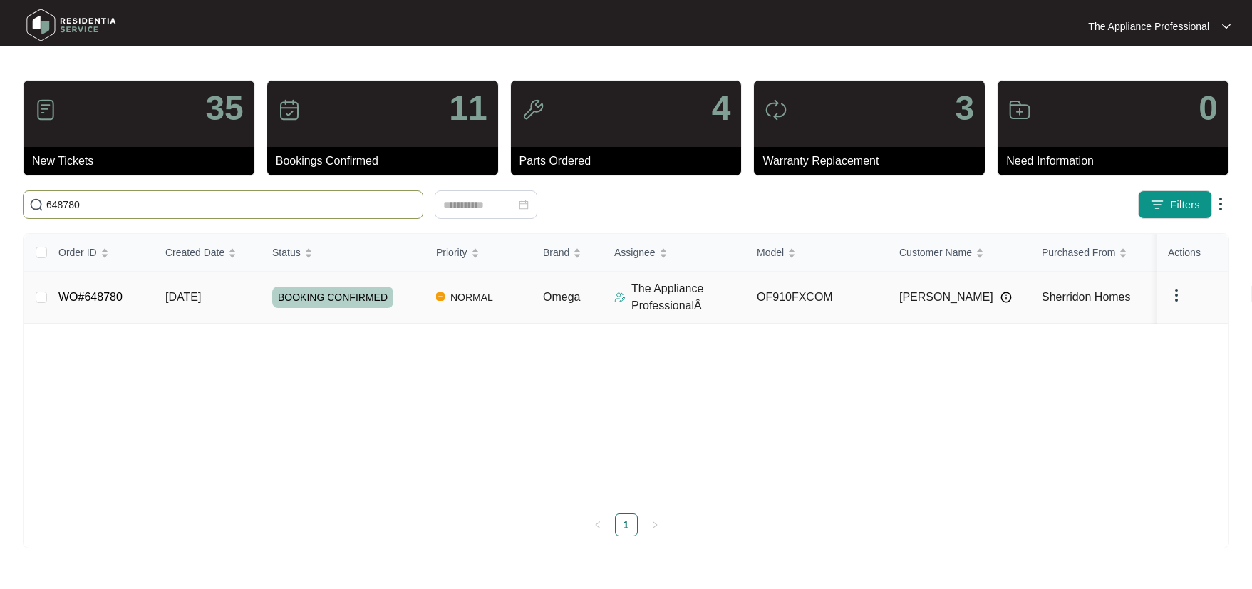
type input "648780"
click at [97, 301] on link "WO#648780" at bounding box center [90, 297] width 64 height 12
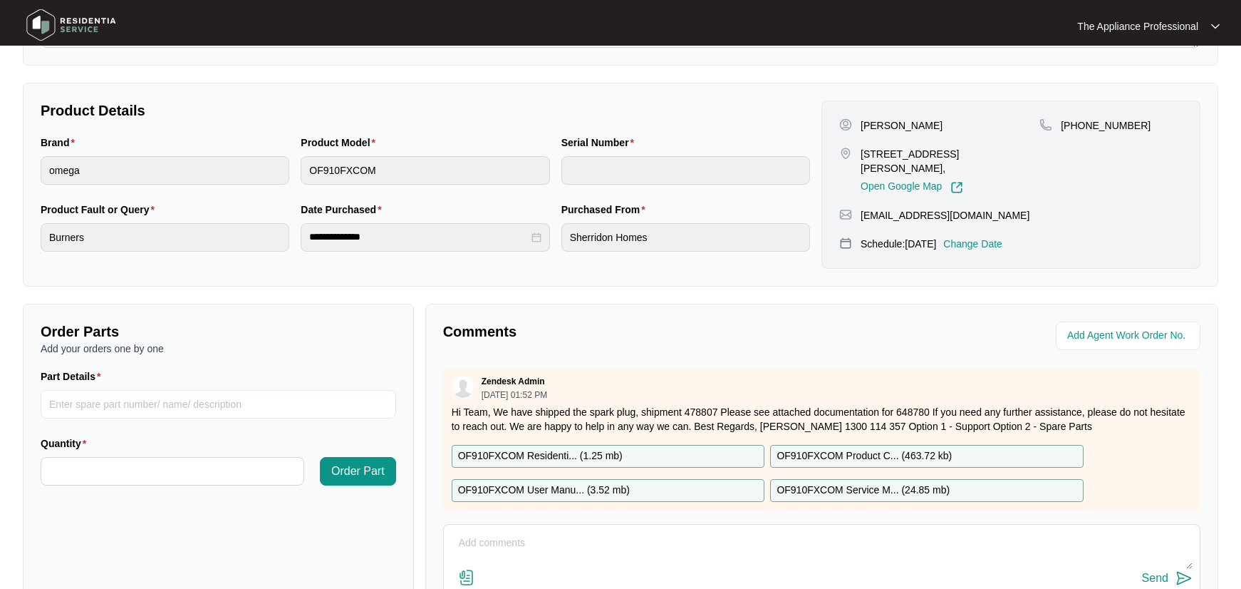
scroll to position [356, 0]
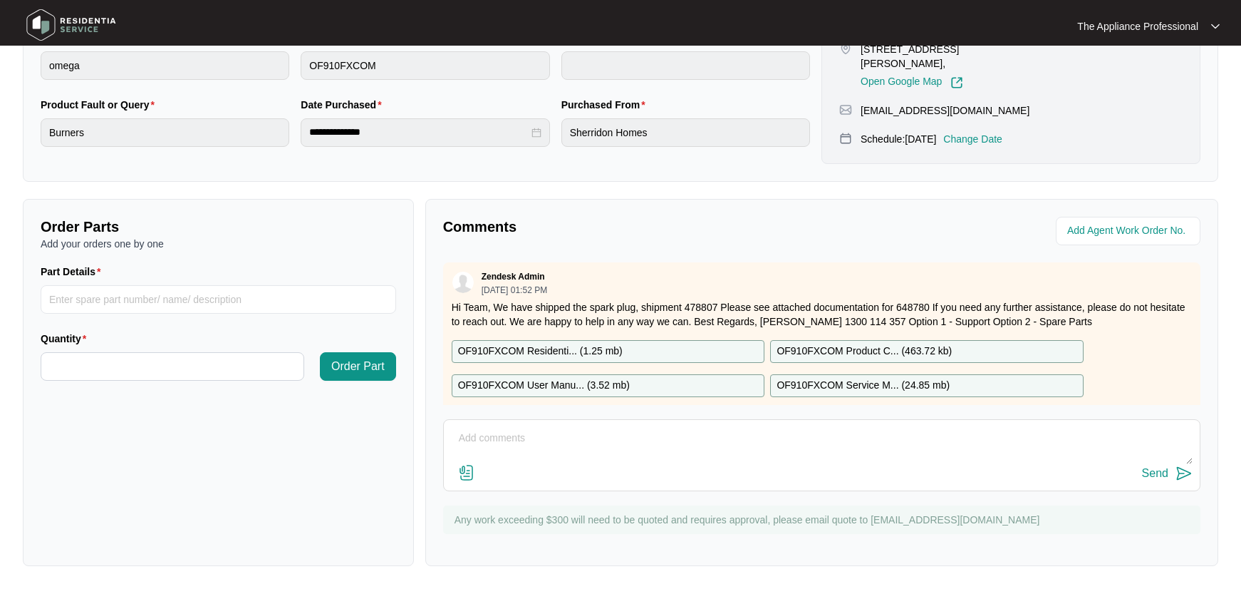
click at [477, 439] on textarea at bounding box center [822, 445] width 742 height 37
type textarea "Fitted new circlip tested ok."
click at [1182, 470] on img at bounding box center [1184, 473] width 17 height 17
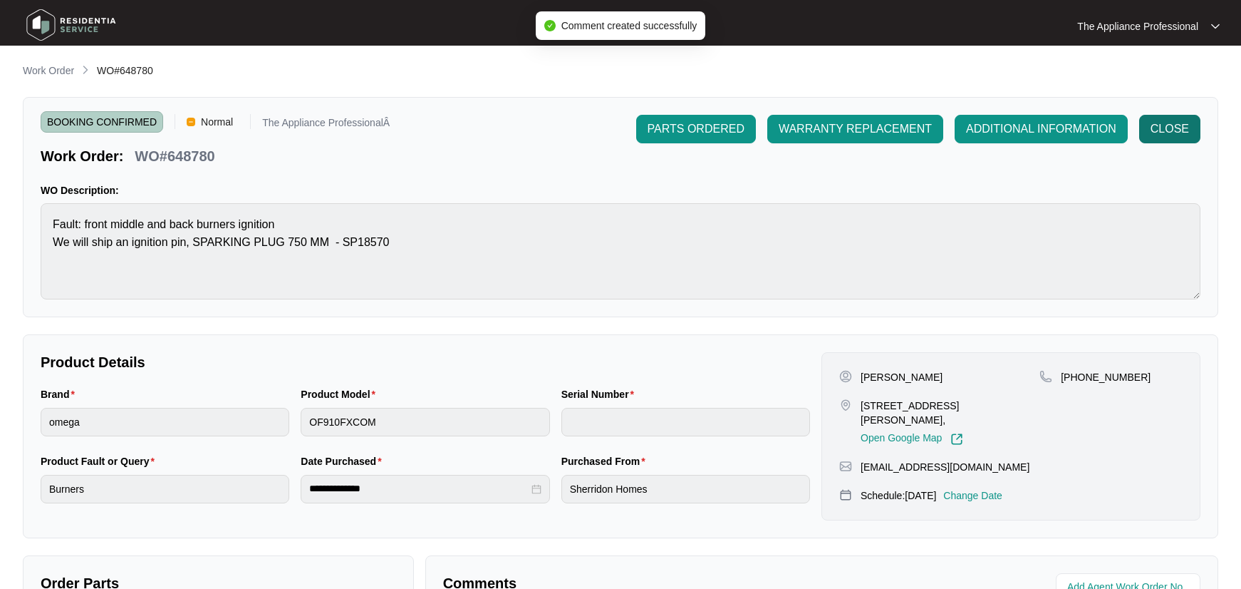
click at [1179, 132] on span "CLOSE" at bounding box center [1170, 128] width 38 height 17
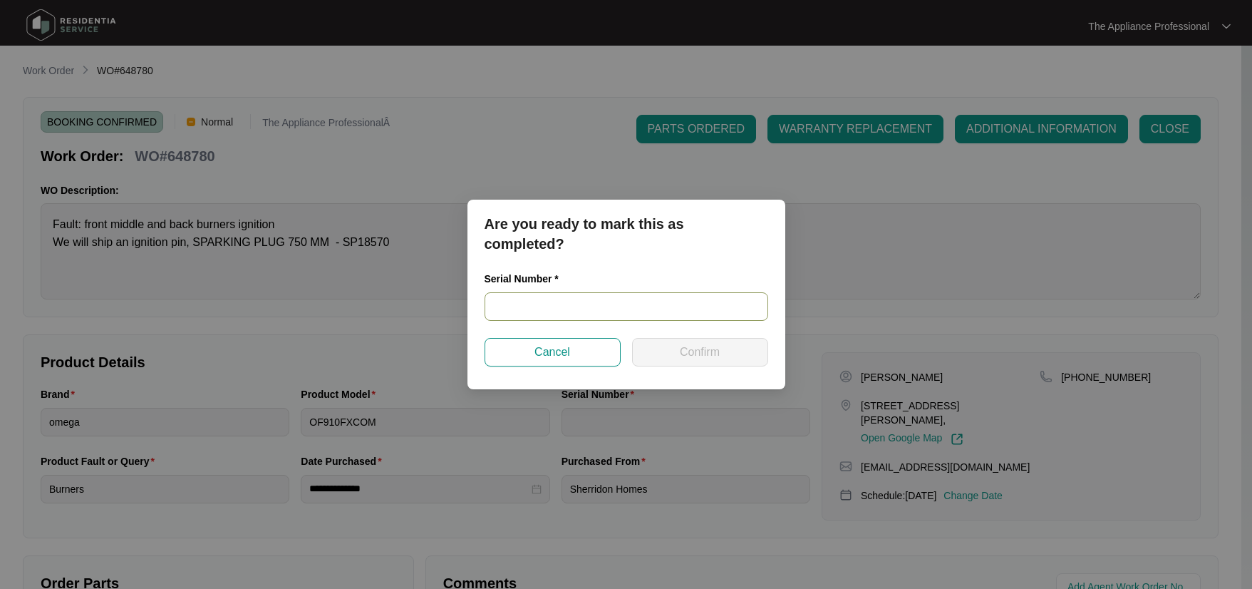
click at [643, 310] on input "text" at bounding box center [627, 306] width 284 height 29
type input "900045742404000014"
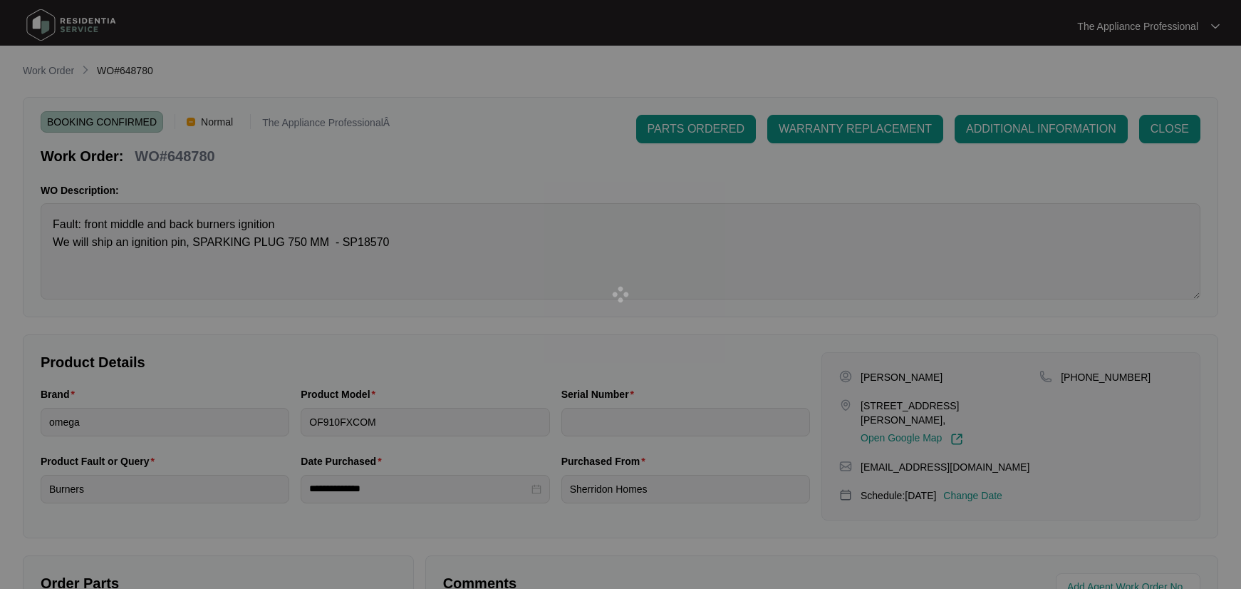
type input "900045742404000014"
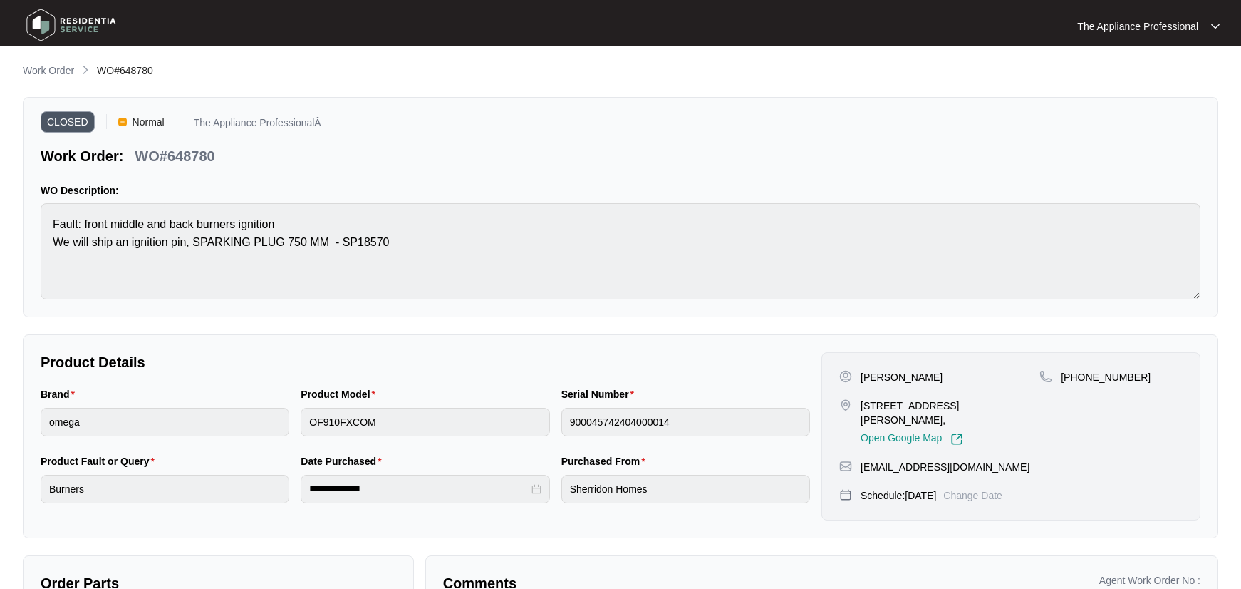
click at [52, 19] on img at bounding box center [71, 25] width 100 height 43
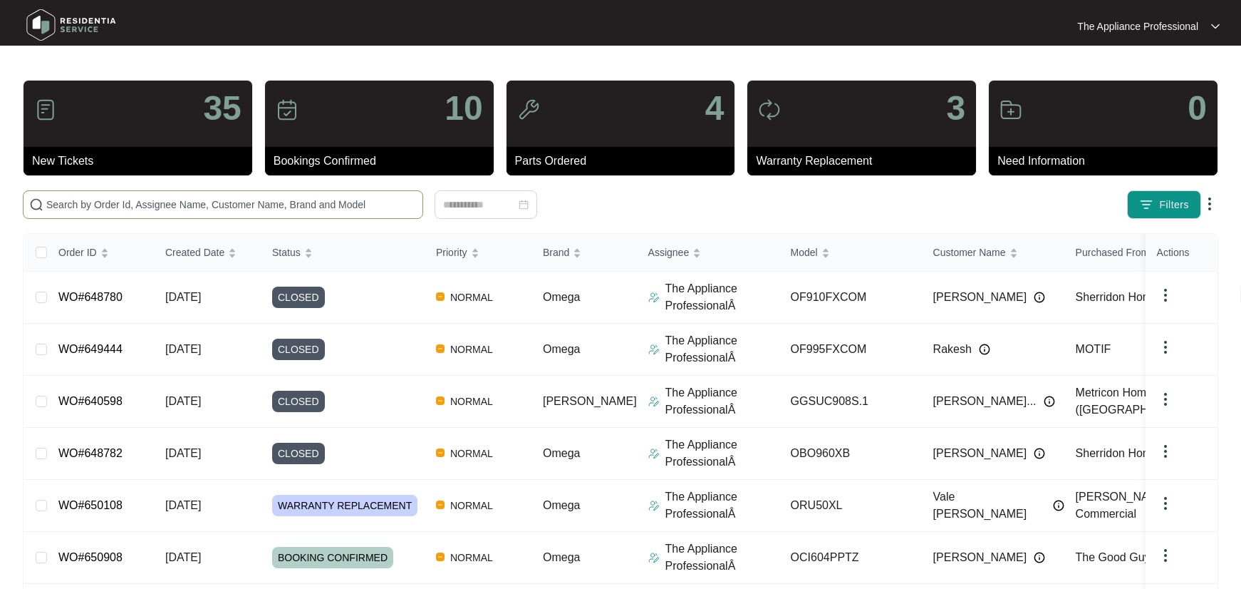
click at [85, 205] on input "text" at bounding box center [231, 205] width 371 height 16
type input "W"
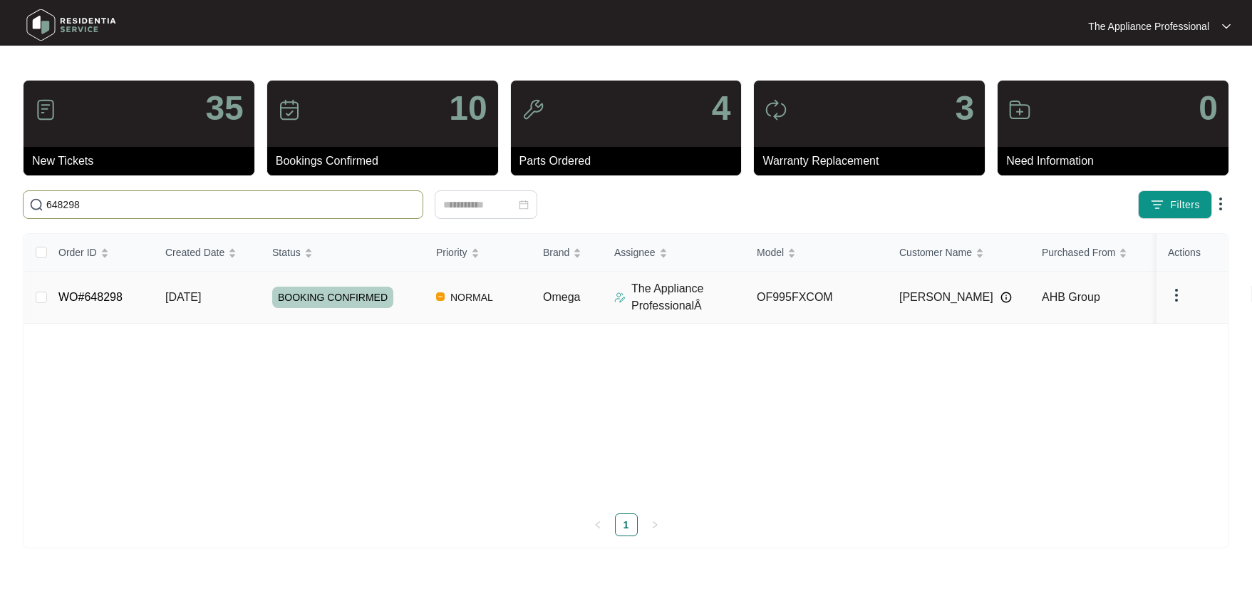
type input "648298"
click at [106, 301] on link "WO#648298" at bounding box center [90, 297] width 64 height 12
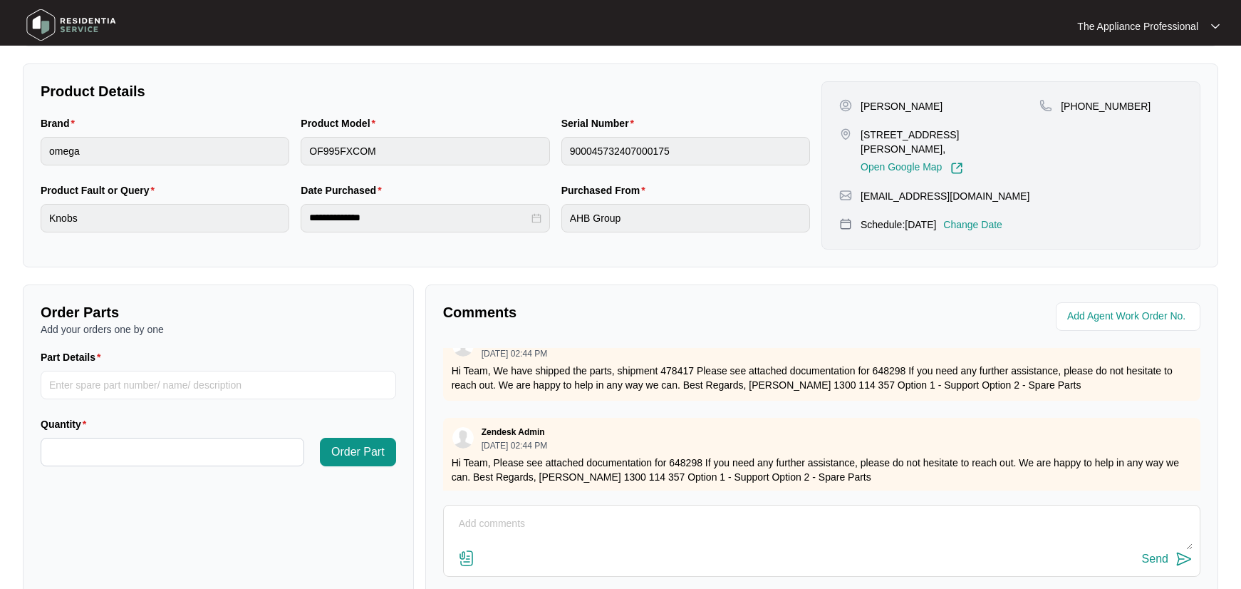
scroll to position [38, 0]
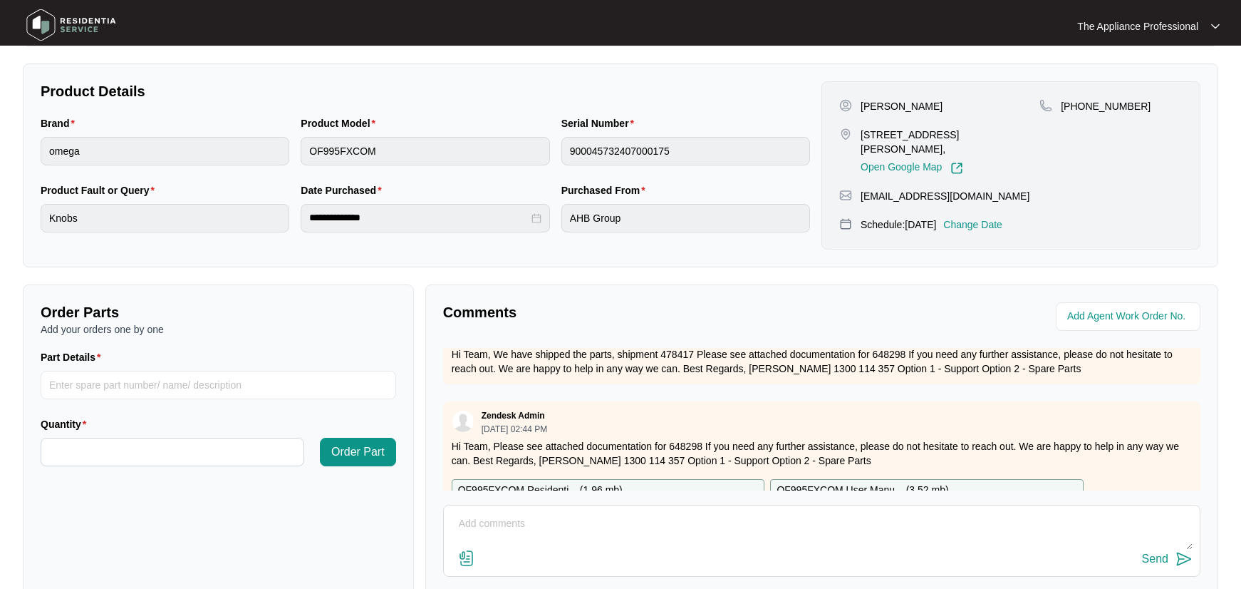
click at [483, 517] on textarea at bounding box center [822, 530] width 742 height 37
type textarea "Replaced the knob and checked temp ok."
click at [1180, 559] on img at bounding box center [1184, 558] width 17 height 17
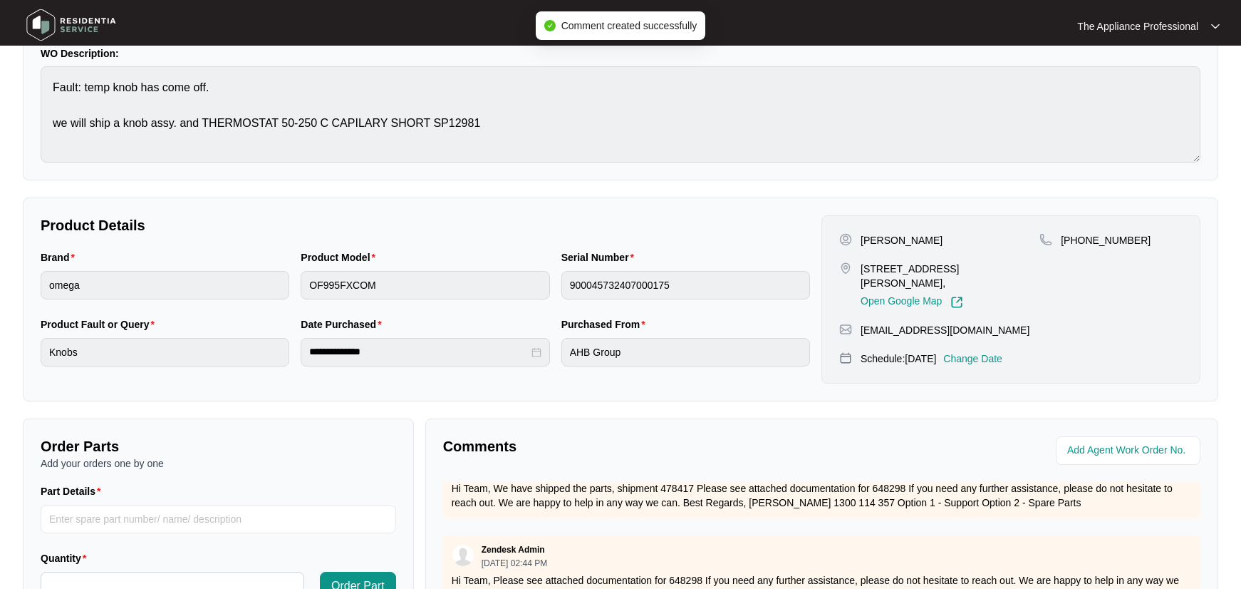
scroll to position [0, 0]
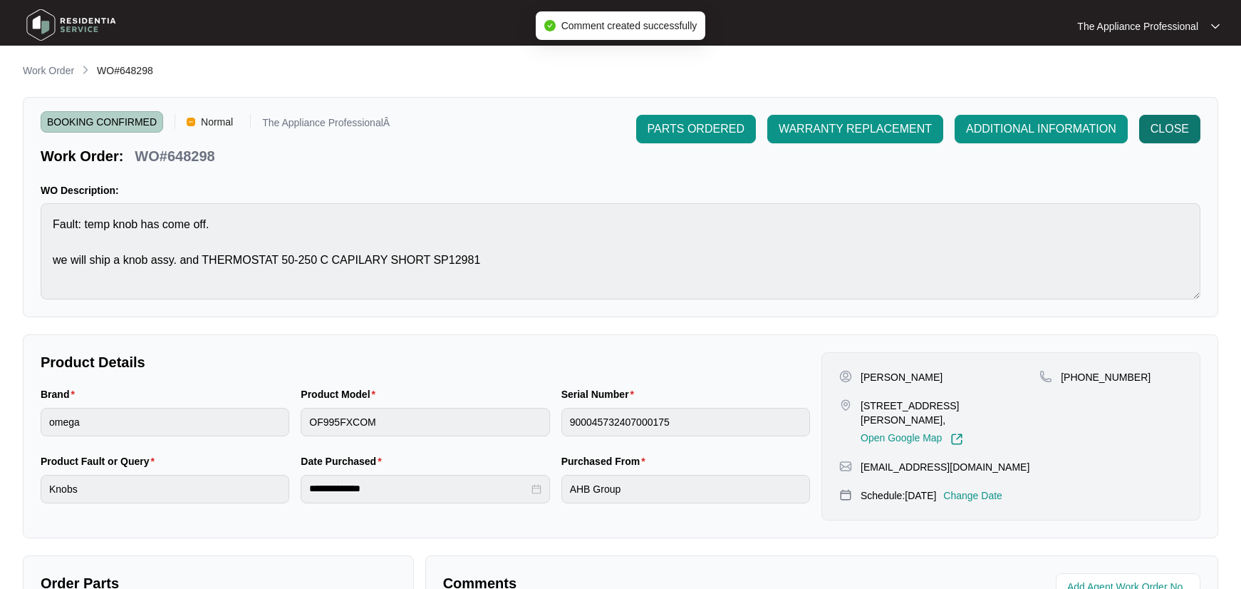
click at [1173, 135] on span "CLOSE" at bounding box center [1170, 128] width 38 height 17
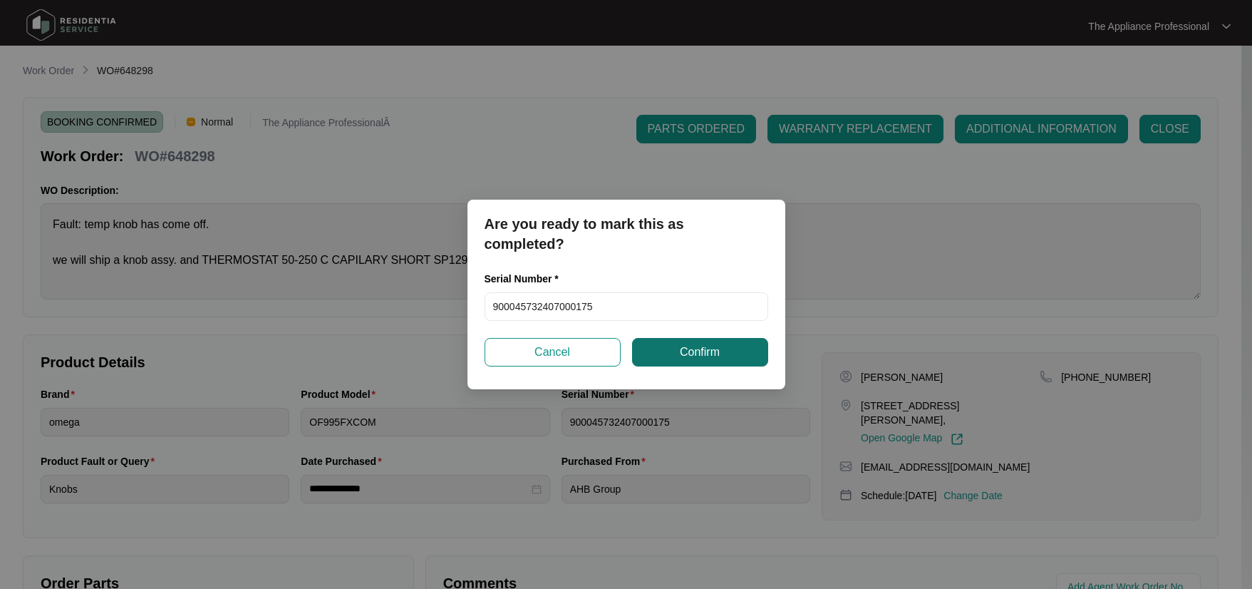
click at [705, 356] on span "Confirm" at bounding box center [700, 351] width 40 height 17
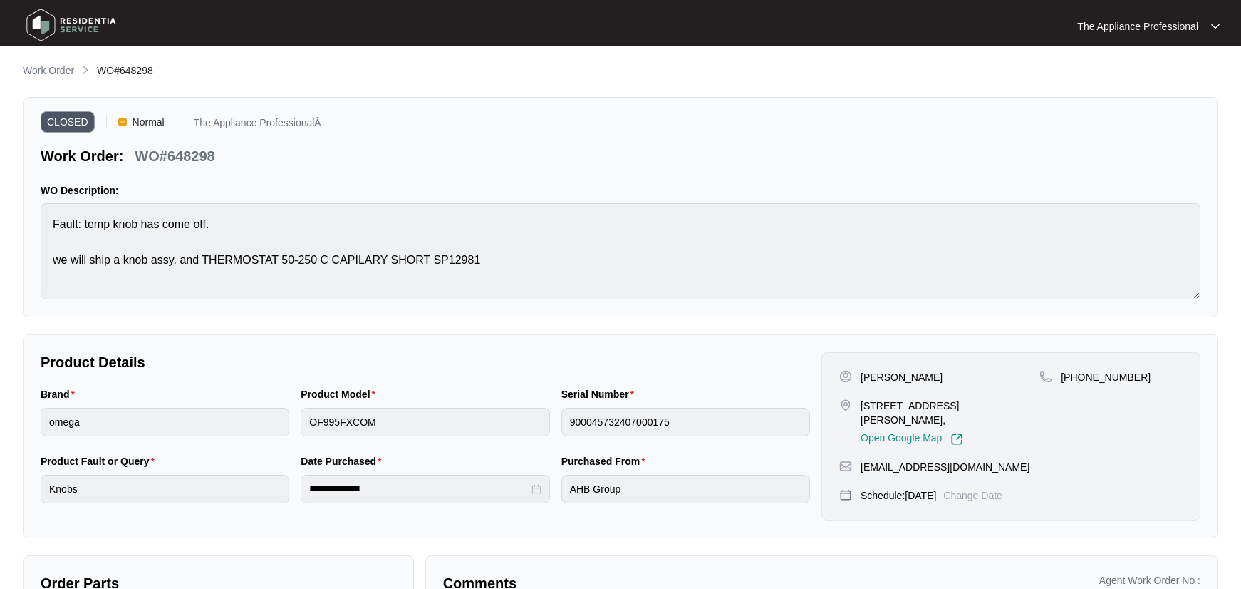
click at [47, 31] on img at bounding box center [71, 25] width 100 height 43
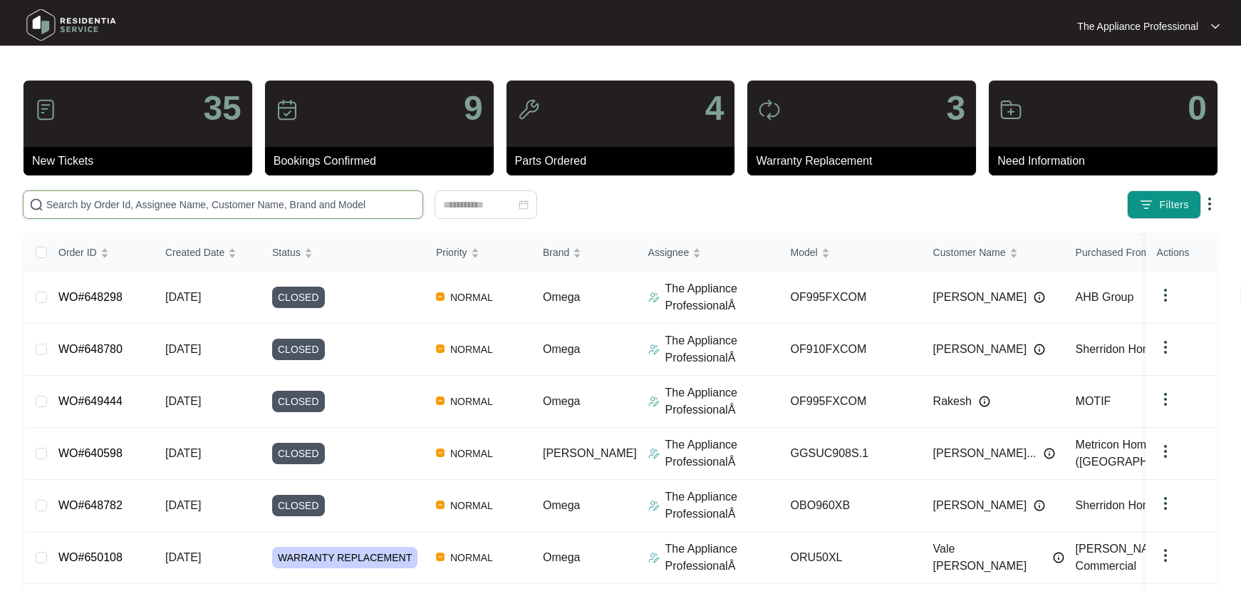
click at [237, 206] on input "text" at bounding box center [231, 205] width 371 height 16
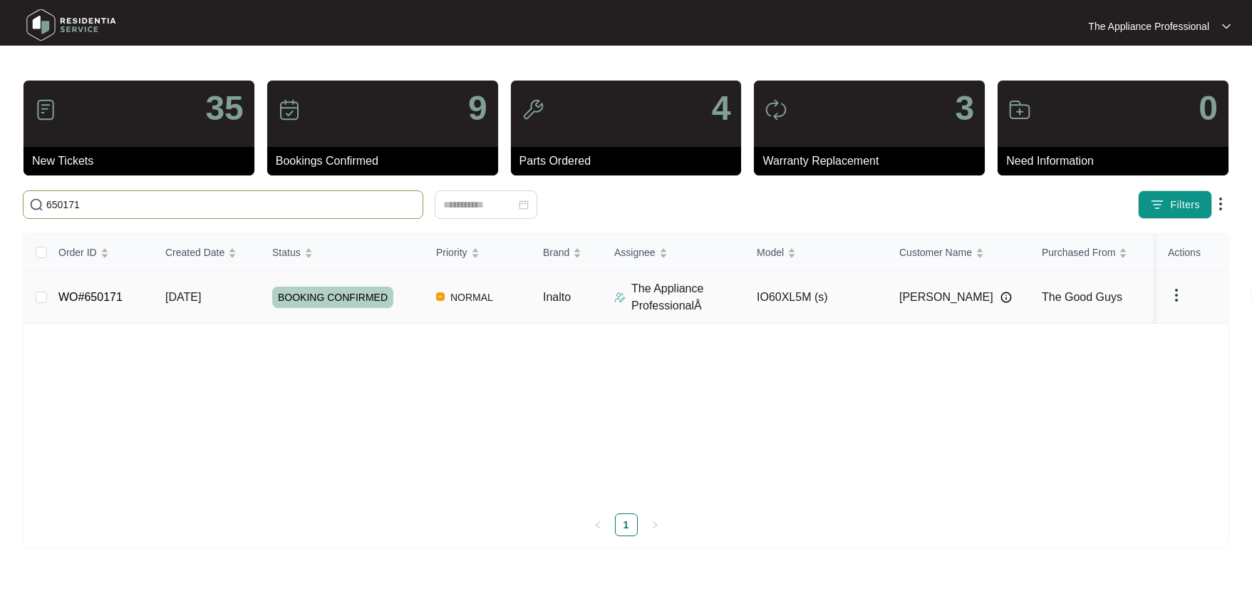
type input "650171"
click at [201, 298] on span "[DATE]" at bounding box center [183, 297] width 36 height 12
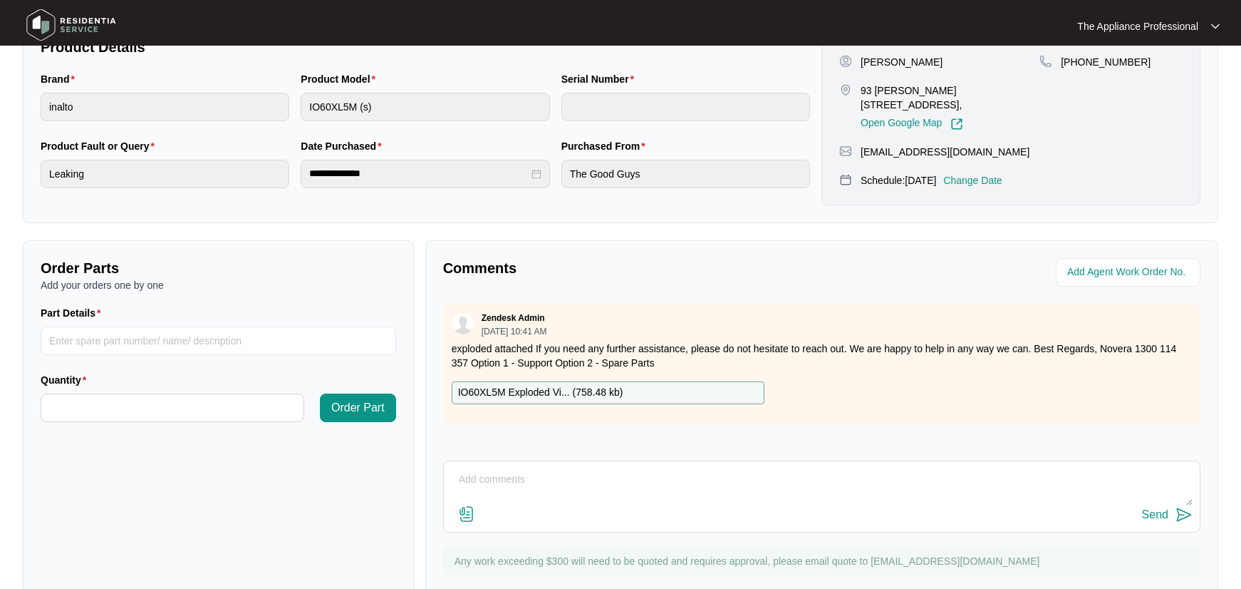
scroll to position [319, 0]
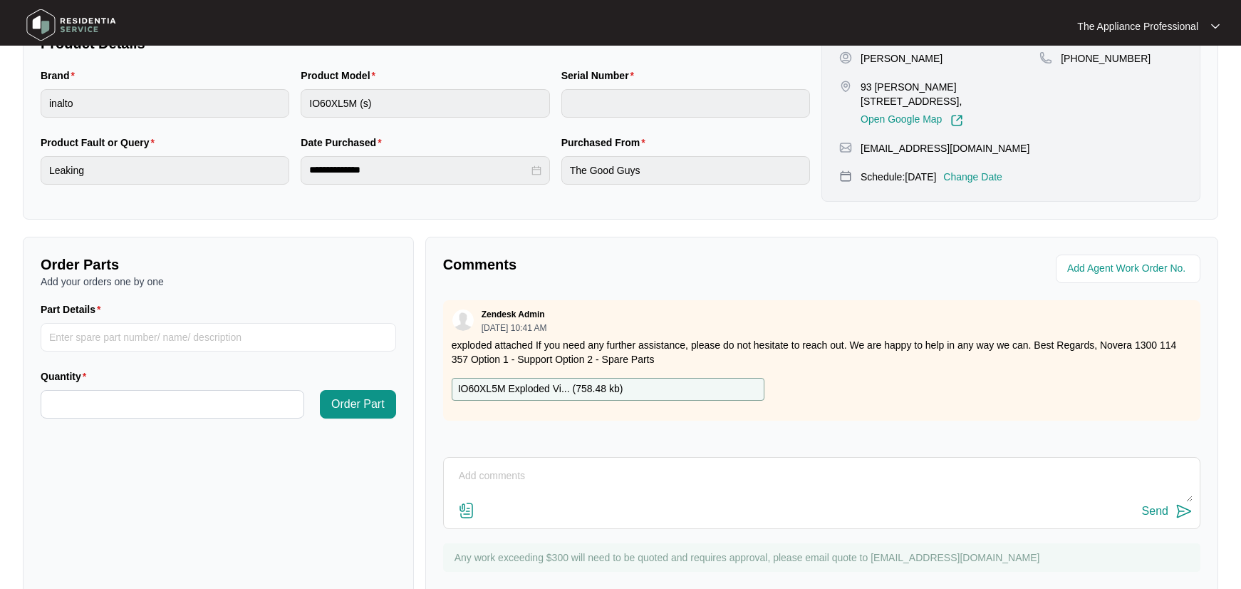
click at [566, 487] on textarea at bounding box center [822, 483] width 742 height 37
click at [470, 514] on img at bounding box center [466, 510] width 17 height 17
click at [0, 0] on input "file" at bounding box center [0, 0] width 0 height 0
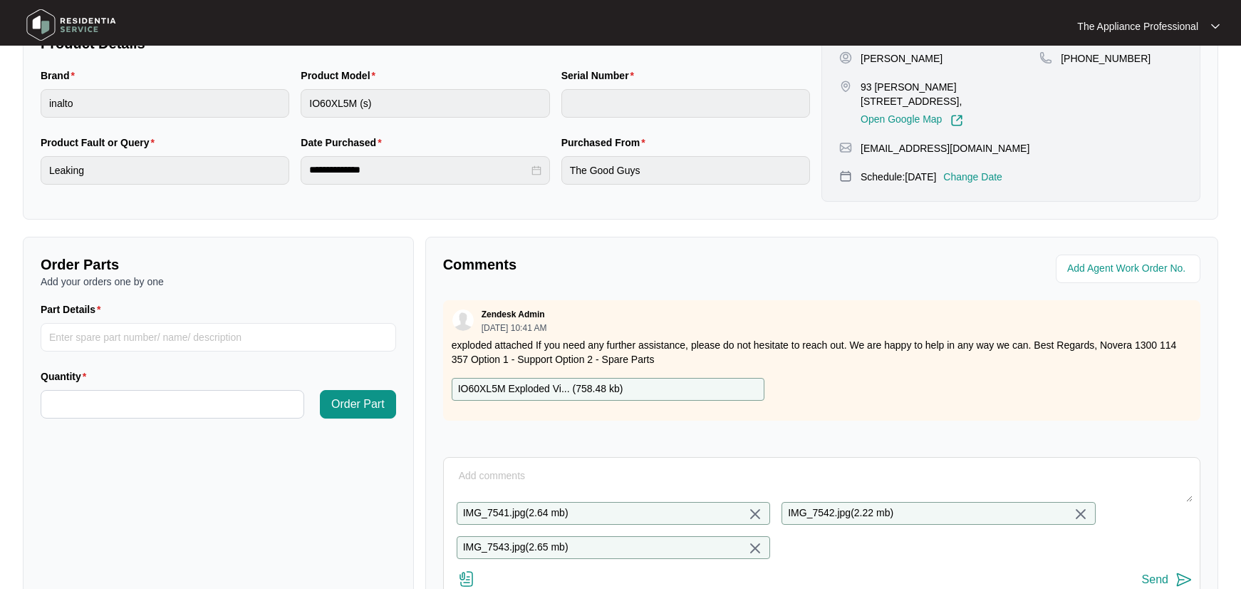
click at [483, 481] on textarea at bounding box center [822, 483] width 742 height 37
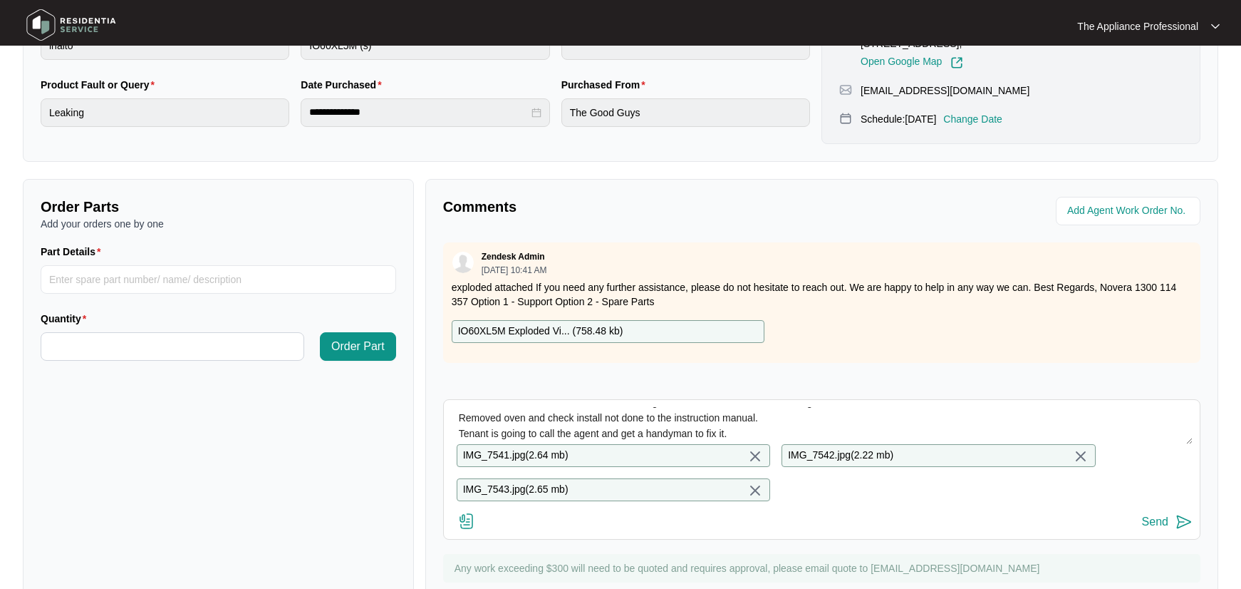
scroll to position [435, 0]
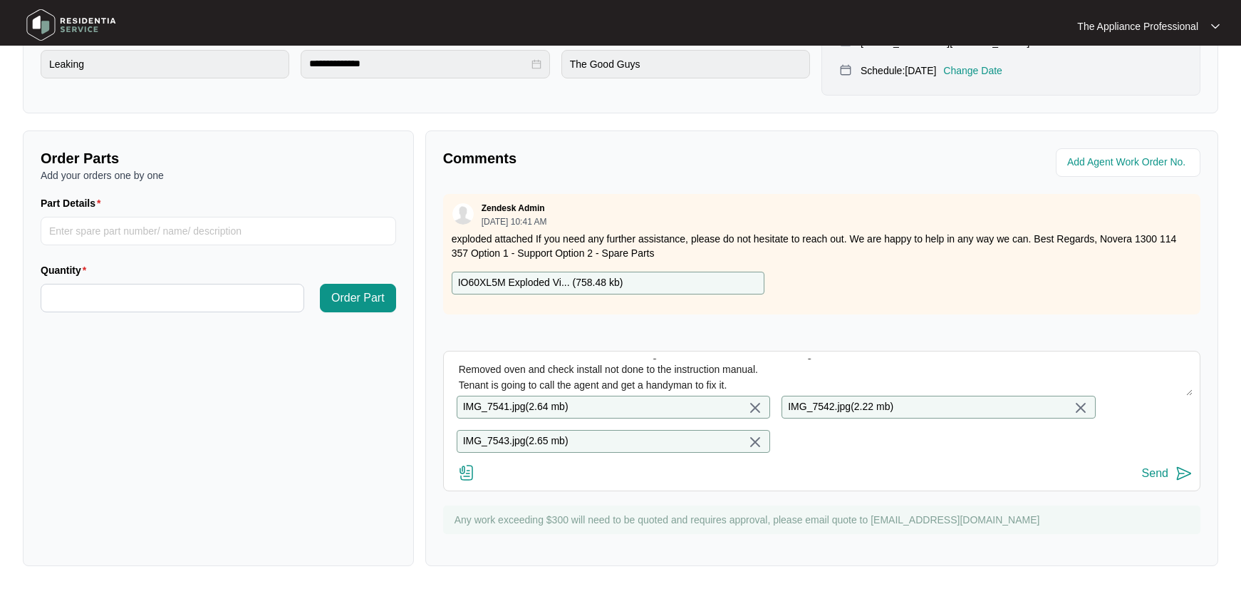
type textarea "Attended and found that when is she cooking foods that contain moisture leakage…"
click at [1181, 473] on img at bounding box center [1184, 473] width 17 height 17
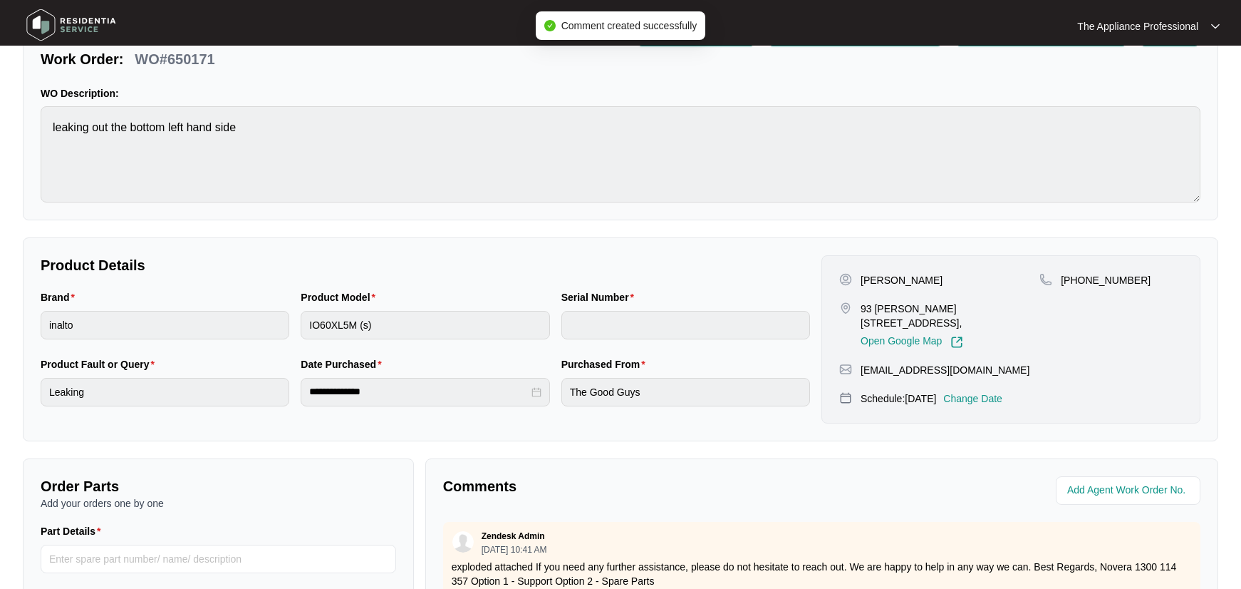
scroll to position [0, 0]
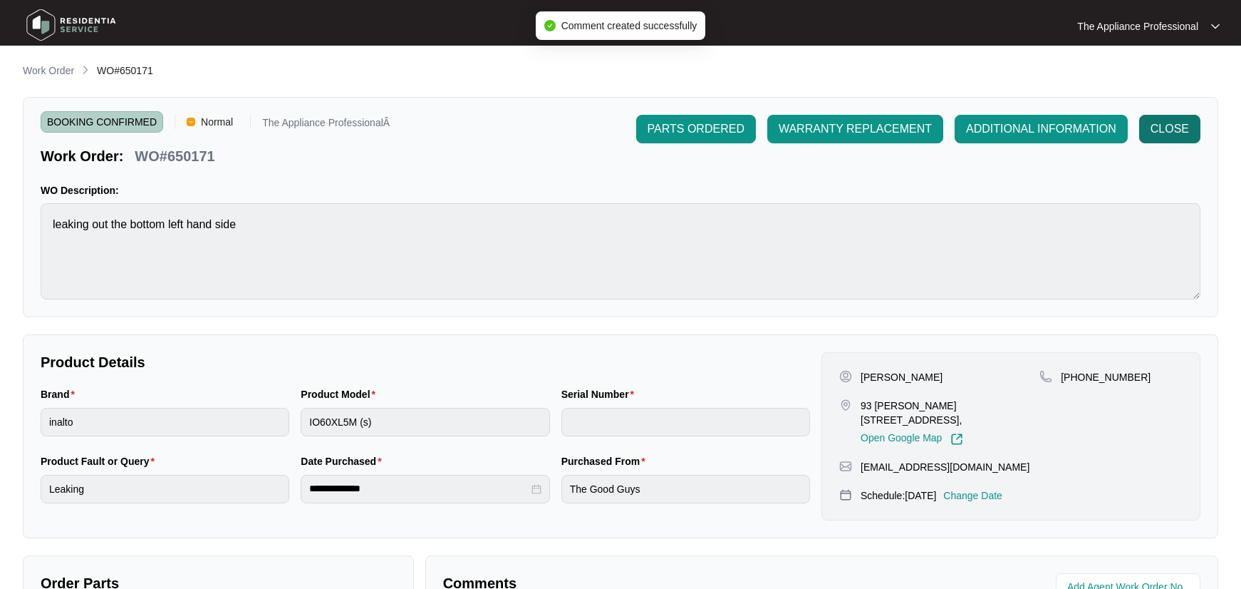
click at [1194, 134] on button "CLOSE" at bounding box center [1169, 129] width 61 height 29
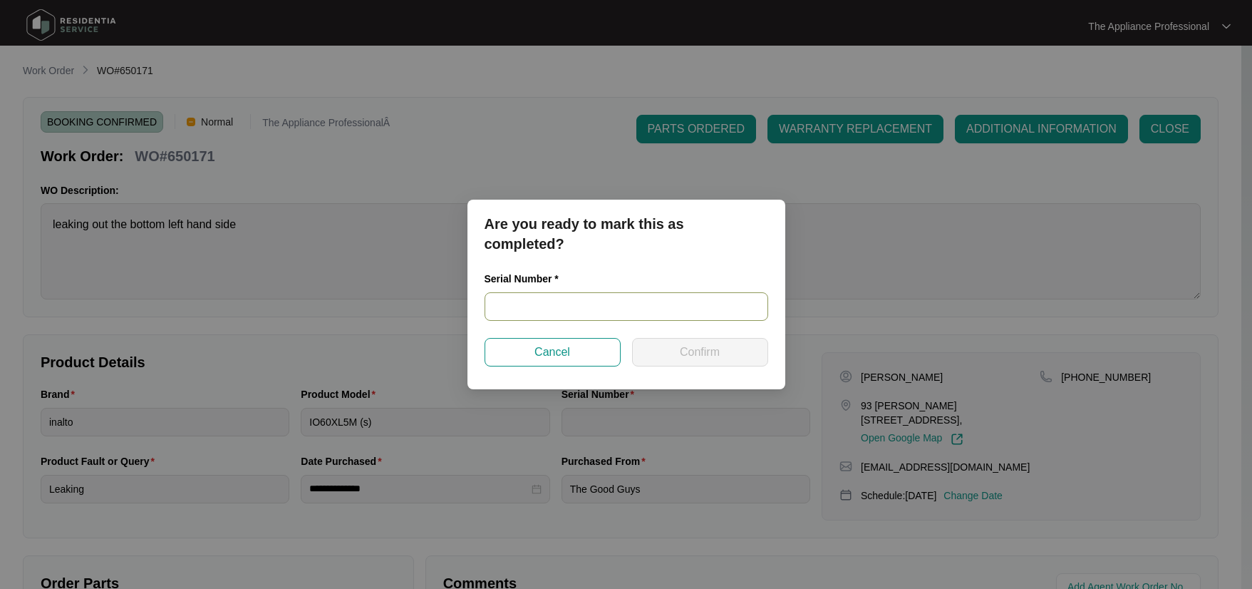
click at [544, 311] on input "text" at bounding box center [627, 306] width 284 height 29
type input "91233400232"
click at [726, 362] on button "Confirm" at bounding box center [700, 352] width 136 height 29
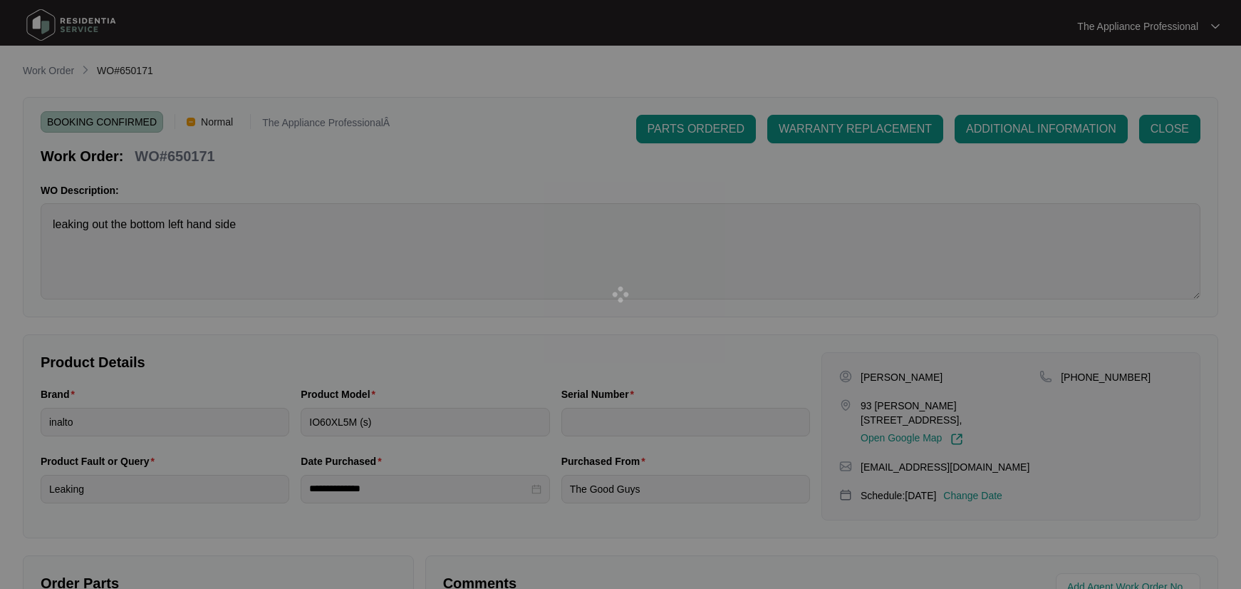
type input "91233400232"
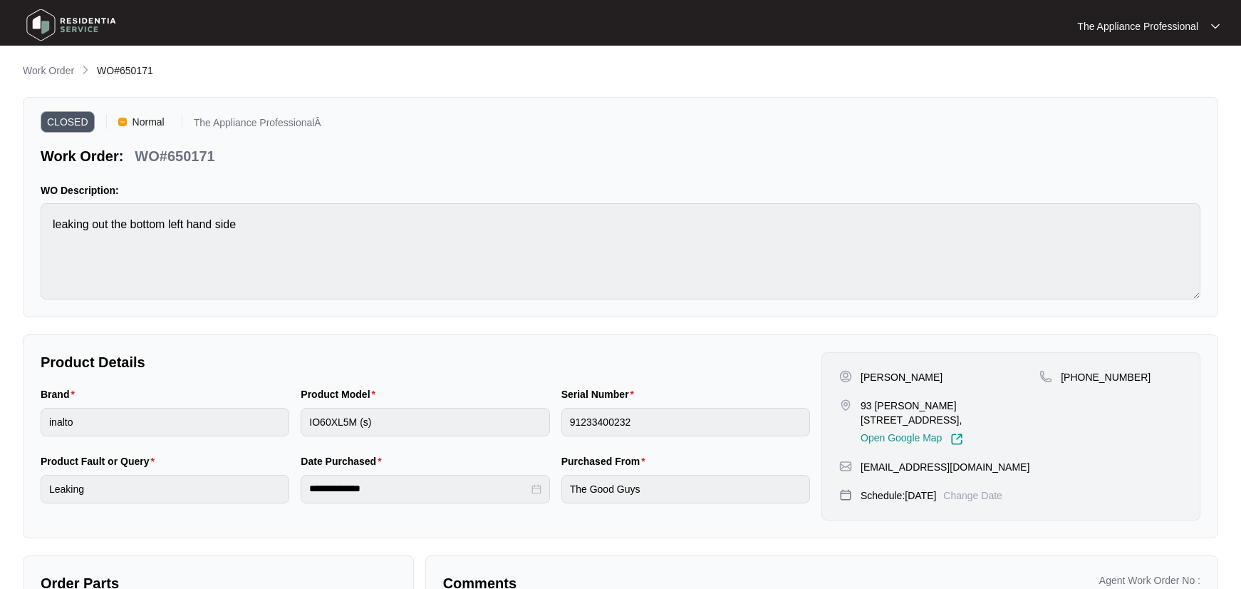
click at [38, 21] on img at bounding box center [71, 25] width 100 height 43
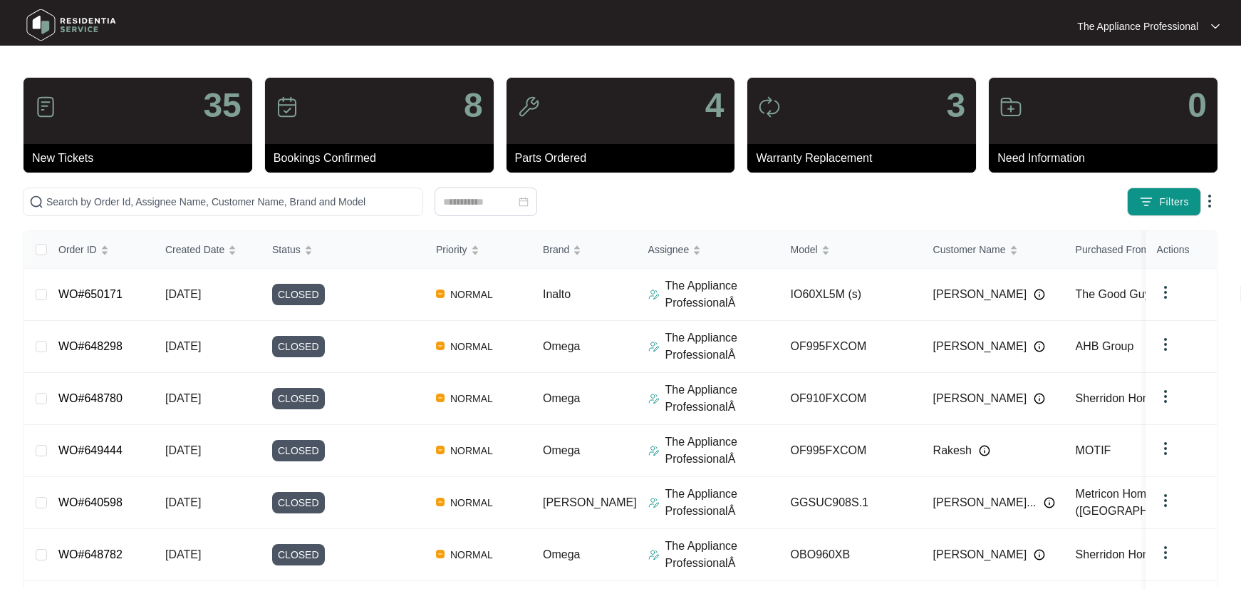
scroll to position [276, 0]
